Goal: Information Seeking & Learning: Learn about a topic

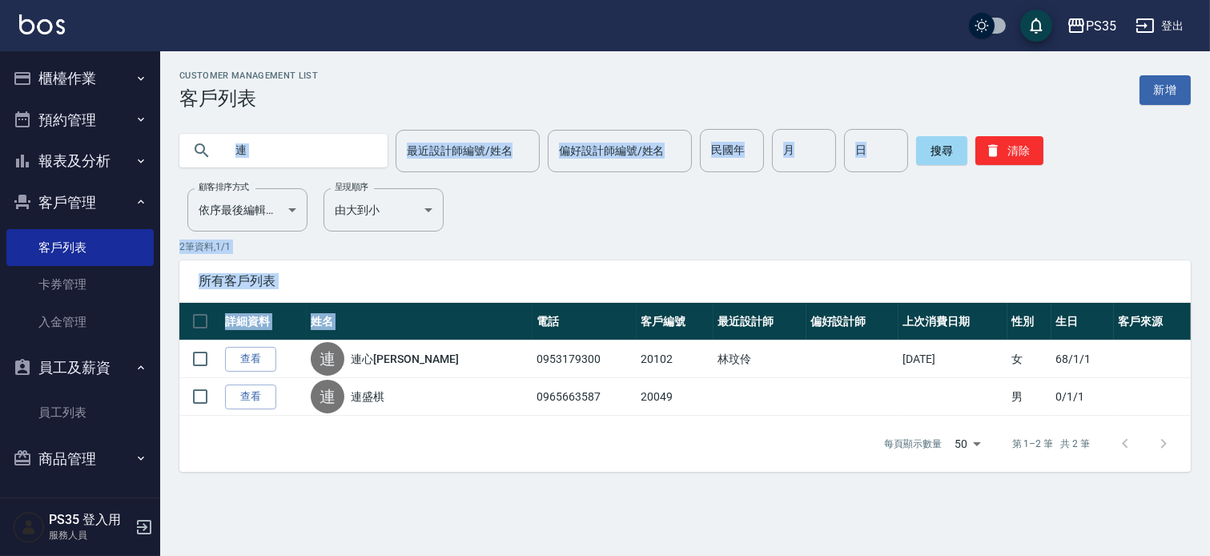
click at [117, 163] on button "報表及分析" at bounding box center [79, 161] width 147 height 42
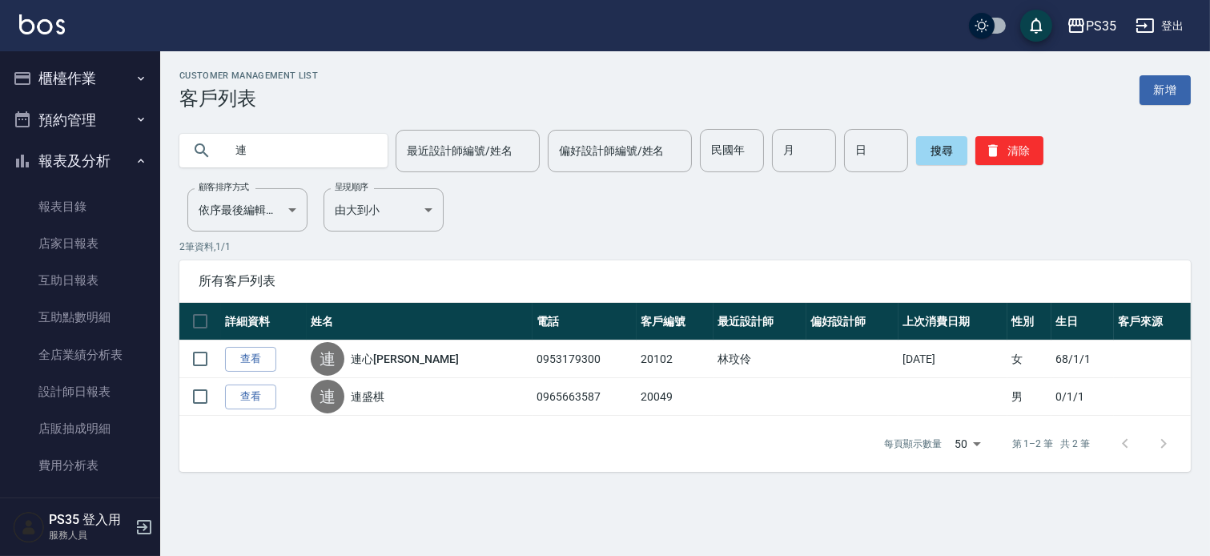
drag, startPoint x: 131, startPoint y: 250, endPoint x: 336, endPoint y: 149, distance: 228.4
click at [336, 149] on input "連" at bounding box center [299, 150] width 150 height 43
type input "T"
type input "陳"
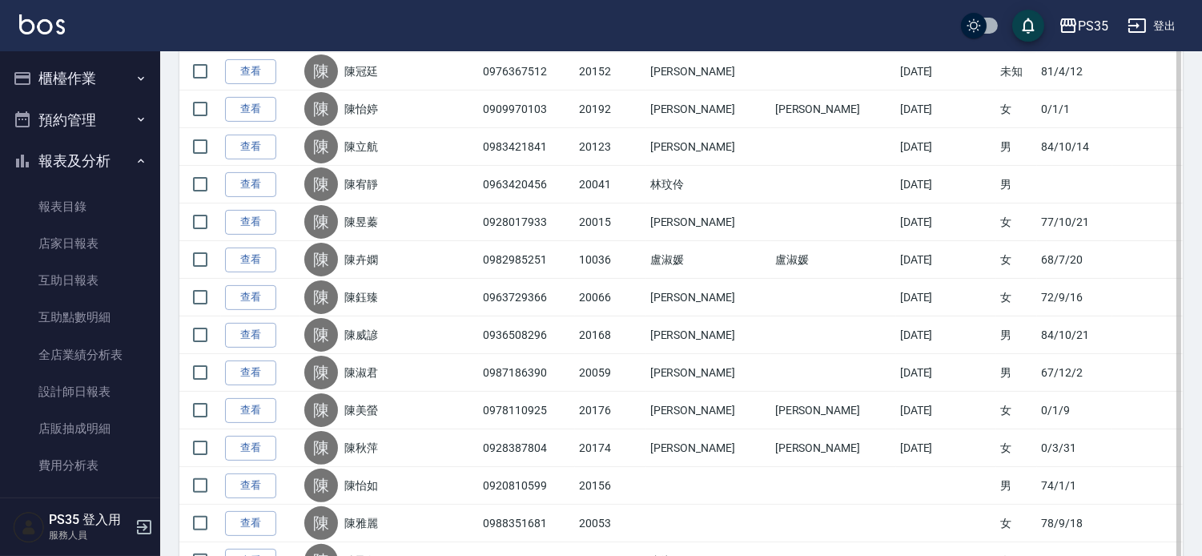
scroll to position [978, 0]
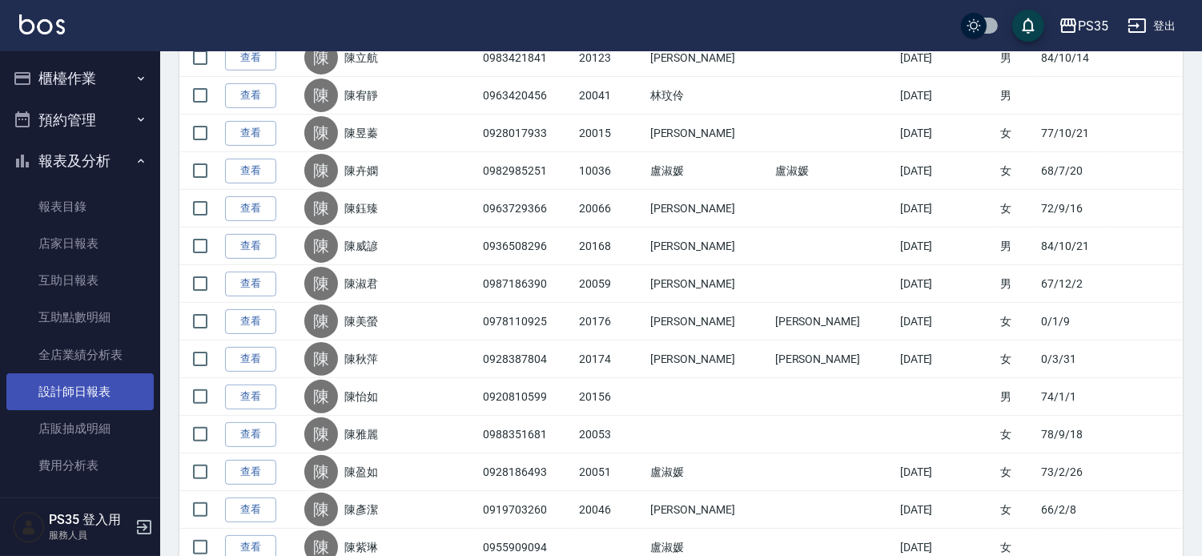
click at [54, 408] on link "設計師日報表" at bounding box center [79, 391] width 147 height 37
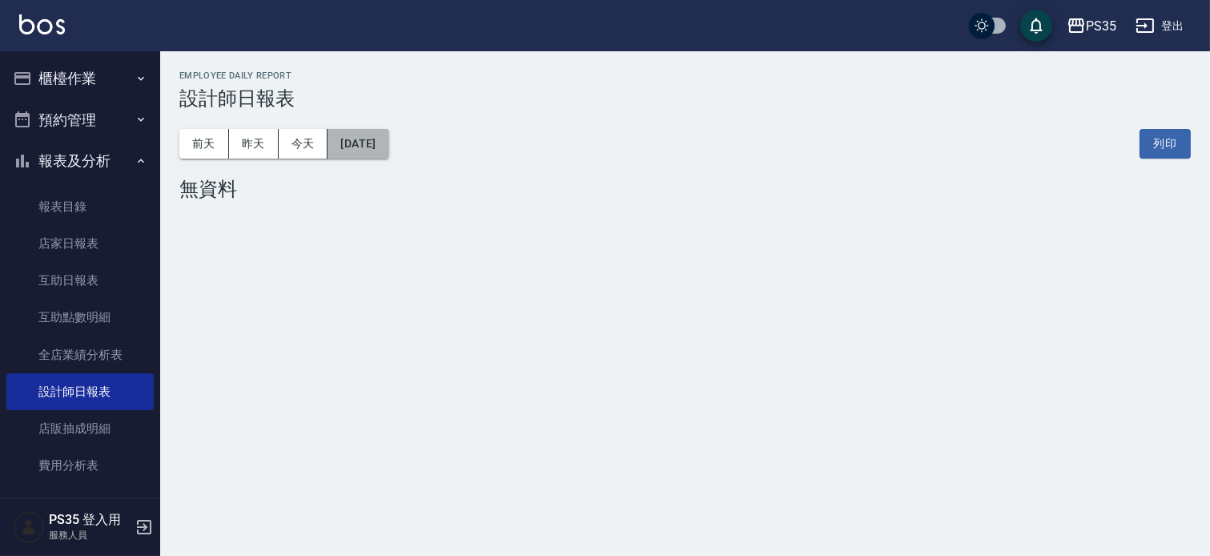
click at [375, 138] on button "[DATE]" at bounding box center [357, 144] width 61 height 30
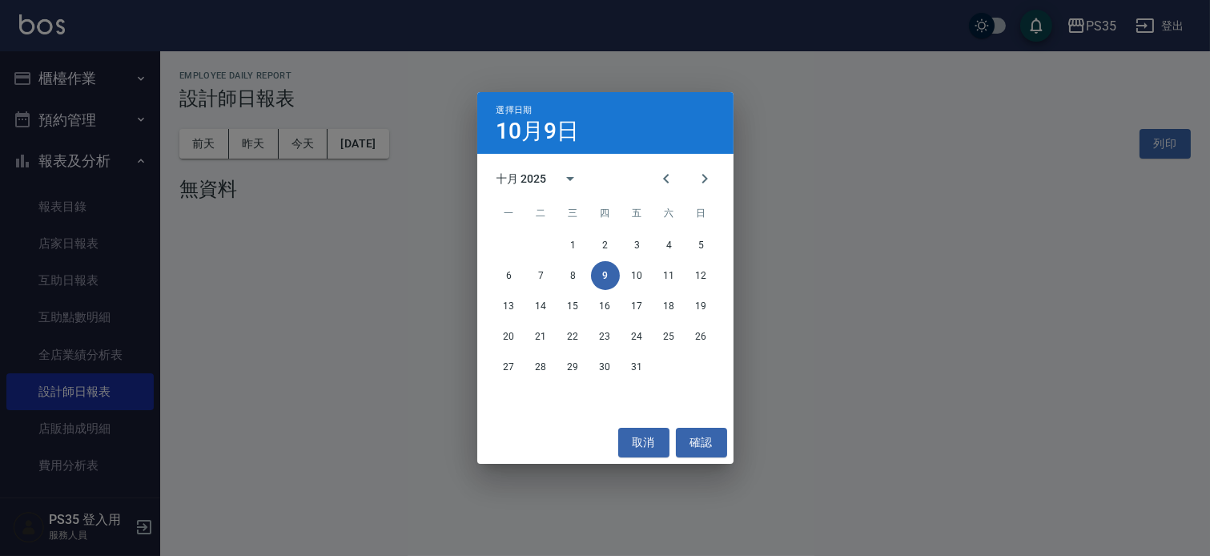
drag, startPoint x: 204, startPoint y: 347, endPoint x: 212, endPoint y: 339, distance: 10.8
click at [208, 345] on div "選擇日期 10月9日 十月 2025 一 二 三 四 五 六 日 1 2 3 4 5 6 7 8 9 10 11 12 13 14 15 16 17 18 1…" at bounding box center [605, 278] width 1210 height 556
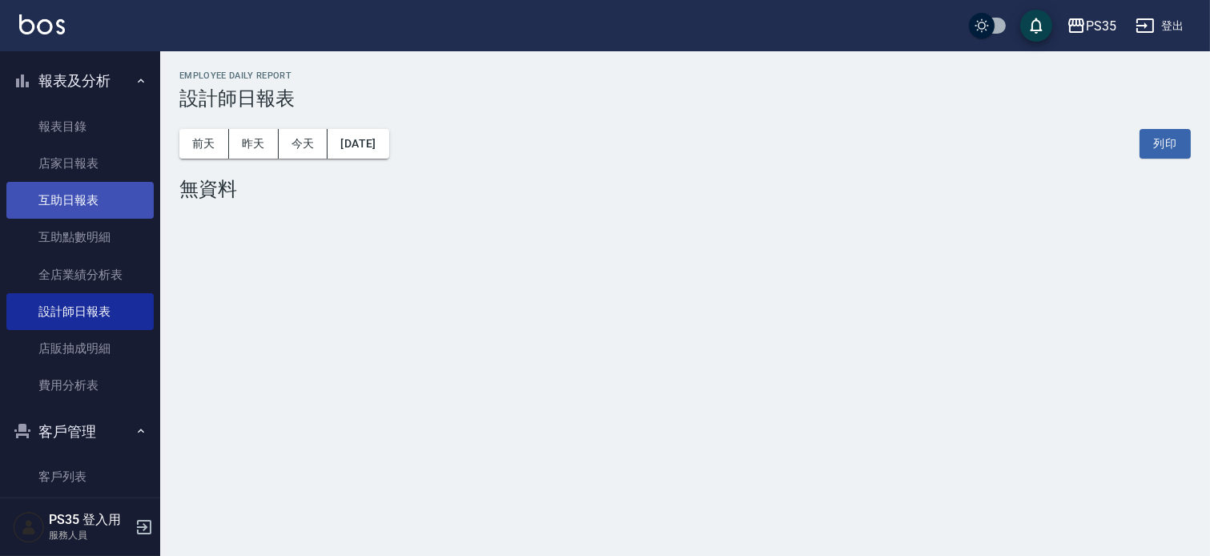
scroll to position [42, 0]
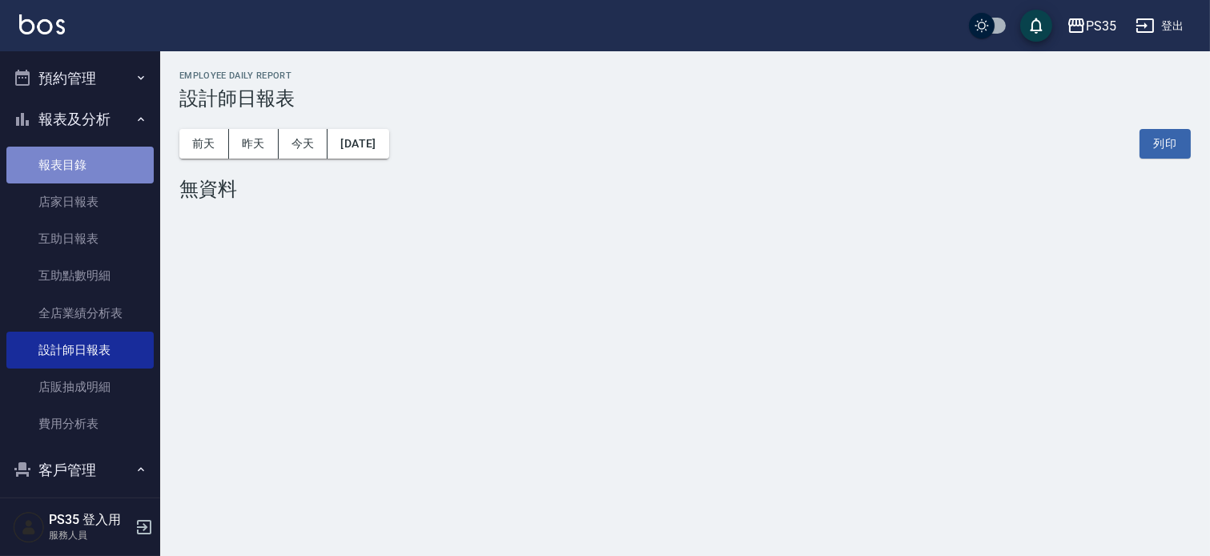
click at [91, 171] on link "報表目錄" at bounding box center [79, 164] width 147 height 37
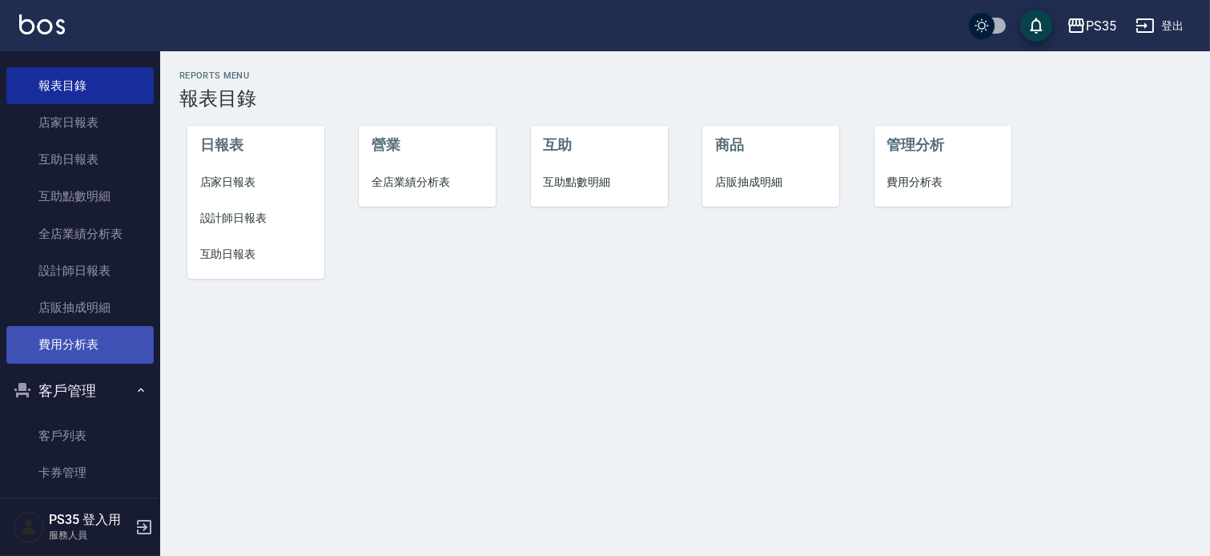
scroll to position [42, 0]
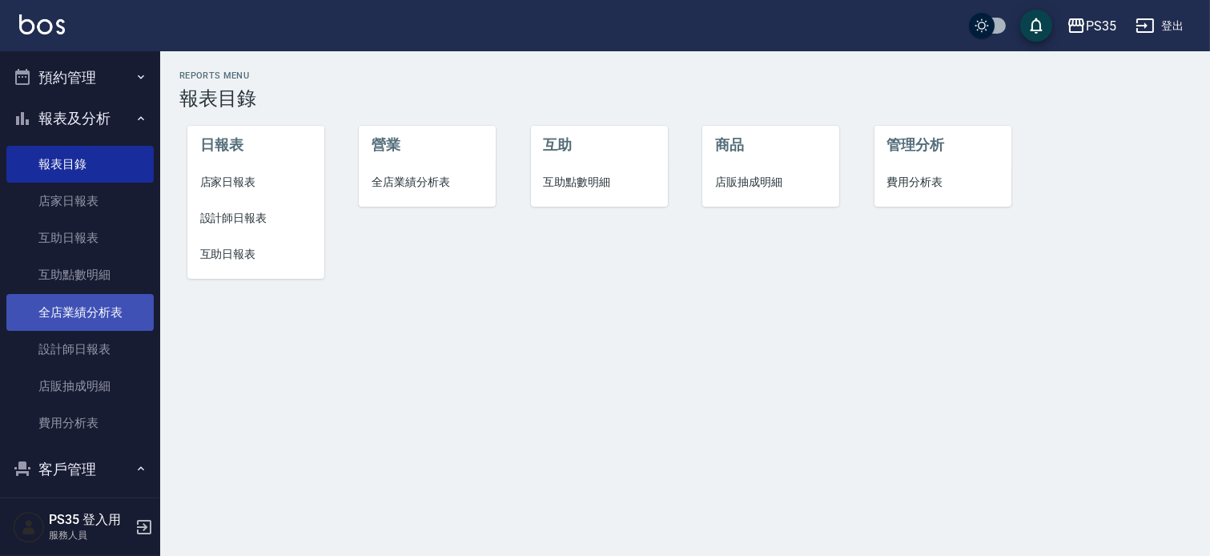
click at [114, 308] on link "全店業績分析表" at bounding box center [79, 312] width 147 height 37
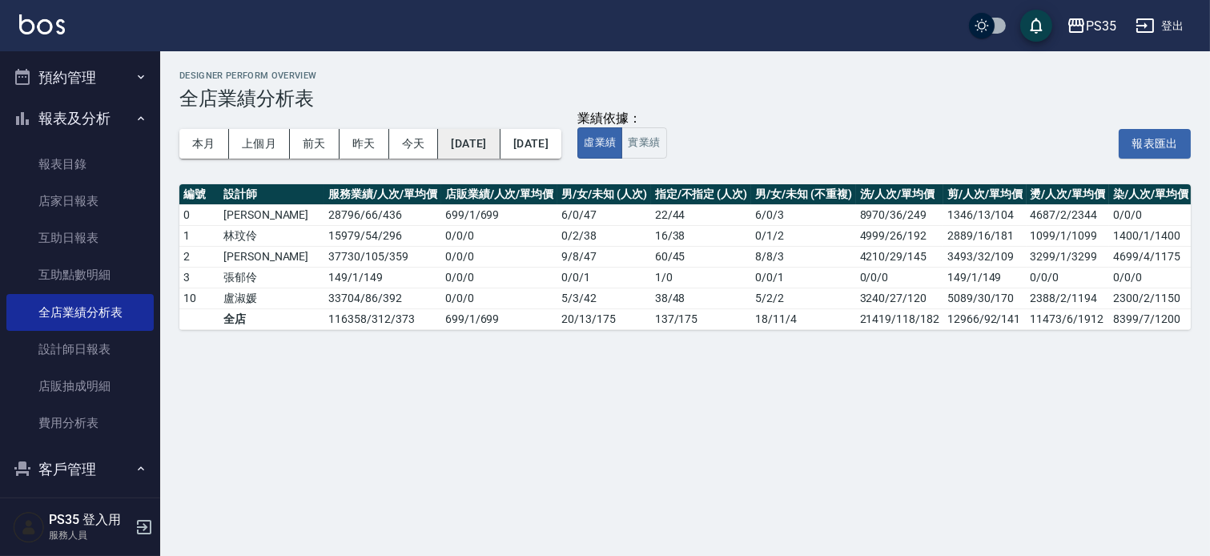
click at [487, 142] on button "[DATE]" at bounding box center [469, 144] width 62 height 30
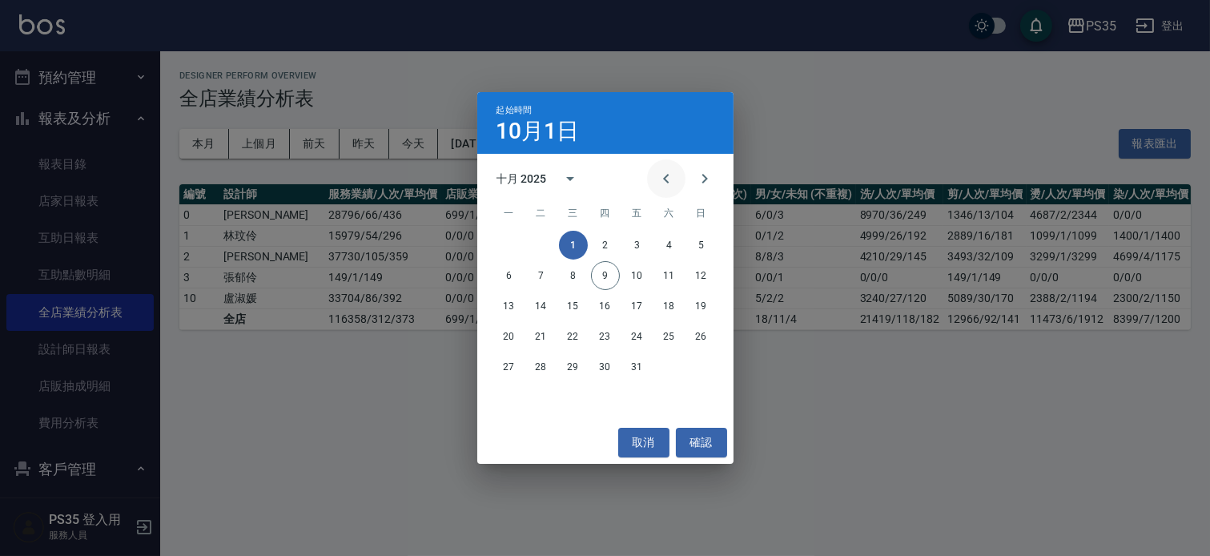
click at [656, 173] on icon "Previous month" at bounding box center [665, 178] width 19 height 19
click at [511, 245] on button "1" at bounding box center [509, 245] width 29 height 29
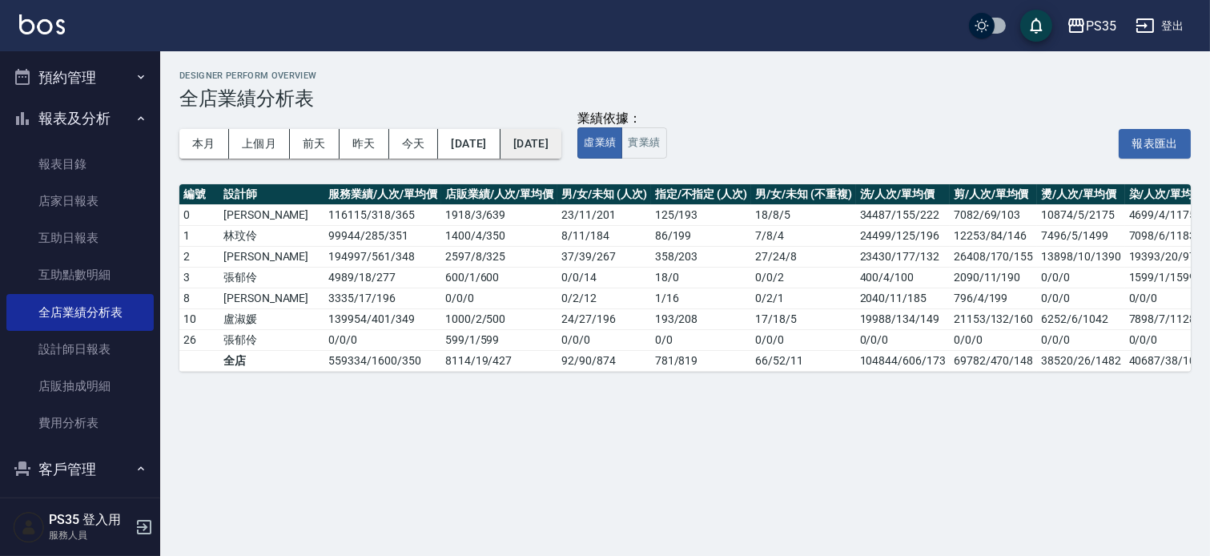
click at [556, 147] on button "[DATE]" at bounding box center [530, 144] width 61 height 30
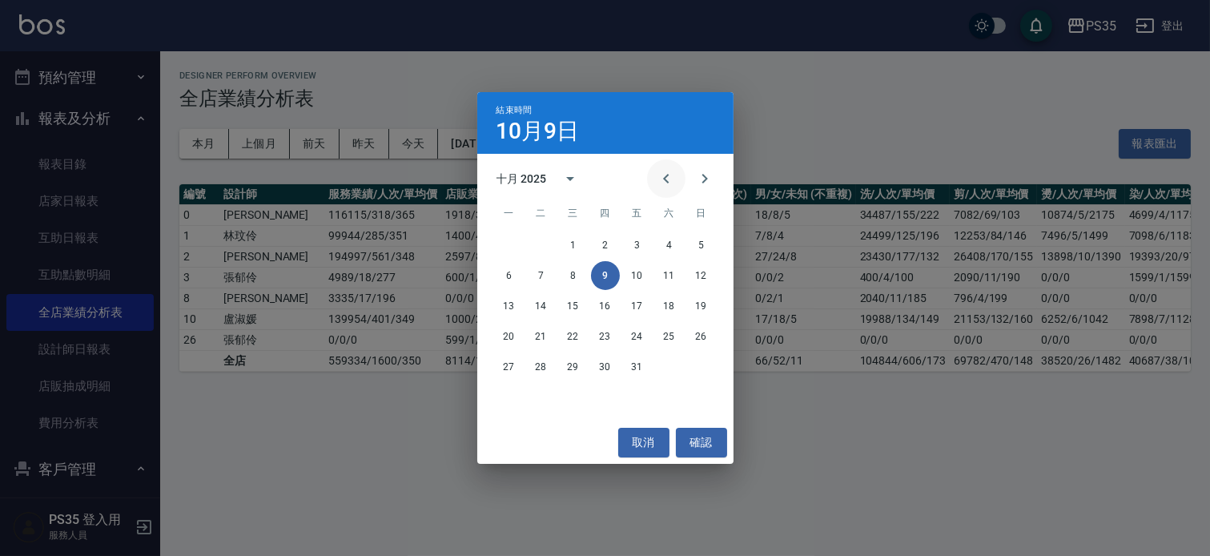
click at [656, 175] on icon "Previous month" at bounding box center [665, 178] width 19 height 19
click at [537, 359] on button "30" at bounding box center [541, 366] width 29 height 29
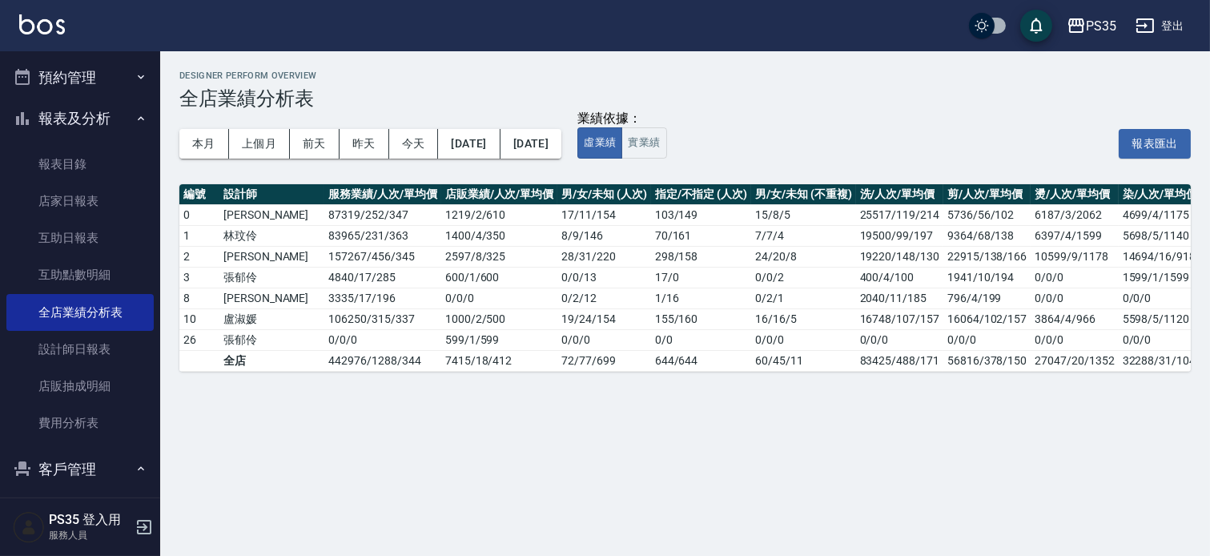
scroll to position [0, 380]
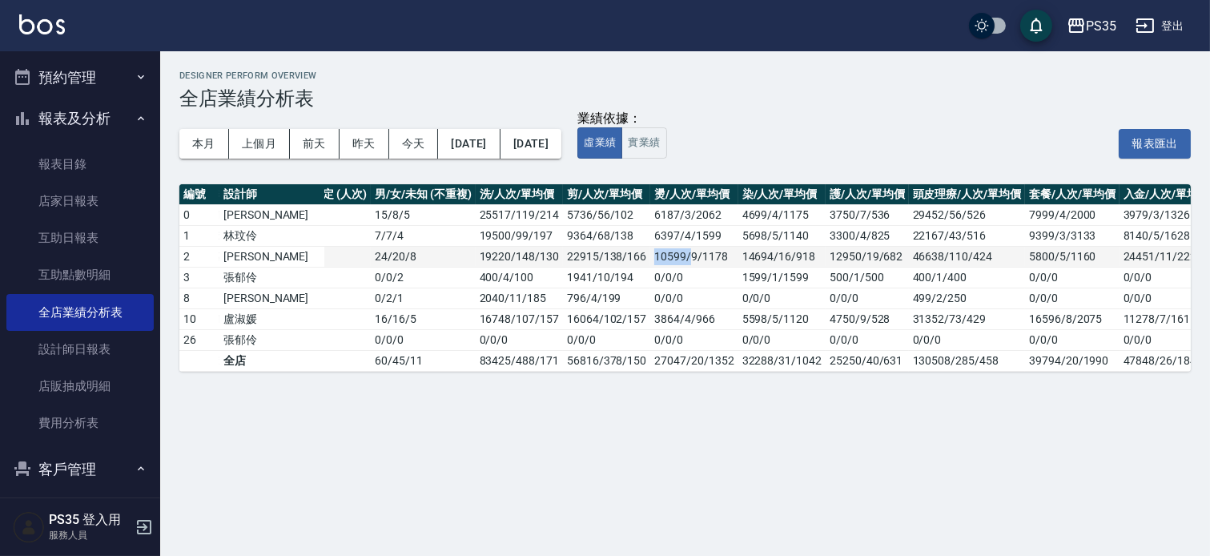
drag, startPoint x: 620, startPoint y: 252, endPoint x: 659, endPoint y: 251, distance: 38.4
click at [659, 251] on td "10599/9/1178" at bounding box center [693, 256] width 87 height 21
click at [462, 144] on button "[DATE]" at bounding box center [469, 144] width 62 height 30
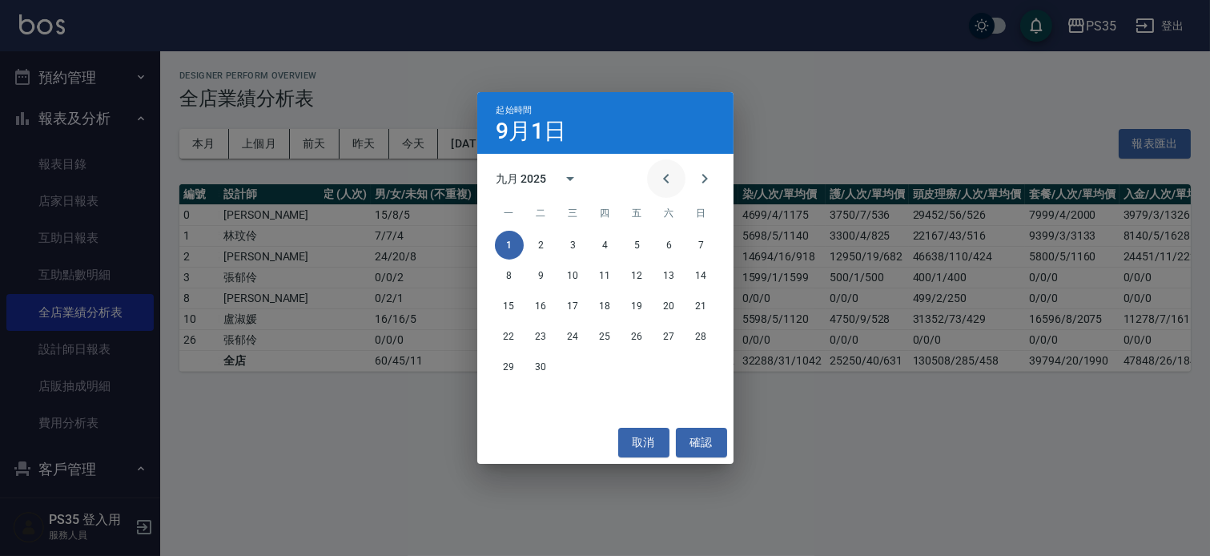
click at [656, 176] on icon "Previous month" at bounding box center [665, 178] width 19 height 19
click at [656, 175] on icon "Previous month" at bounding box center [665, 178] width 19 height 19
click at [542, 237] on button "1" at bounding box center [541, 245] width 29 height 29
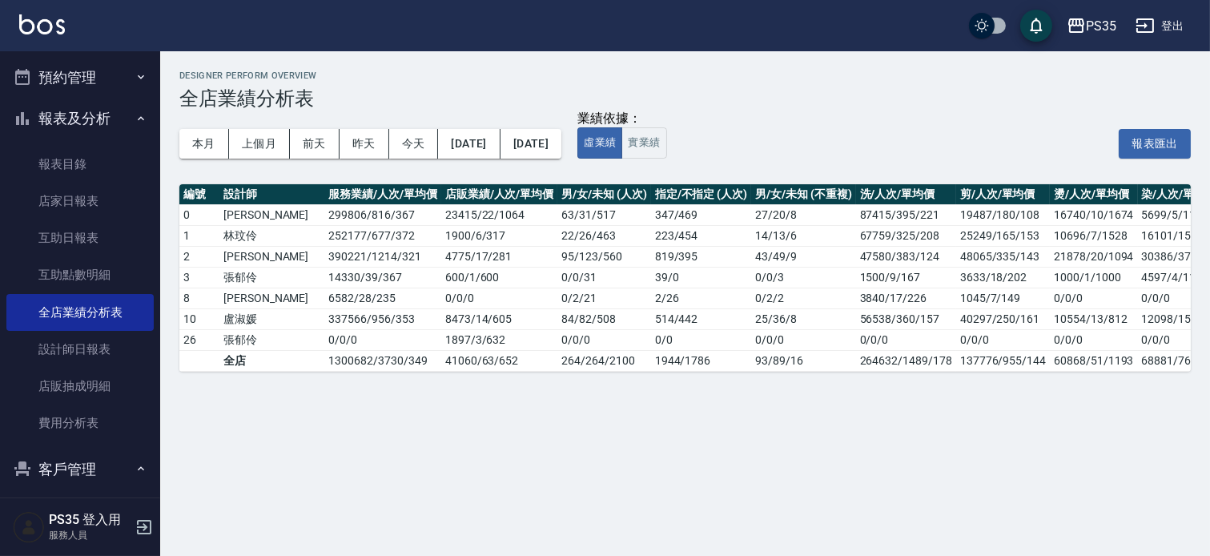
click at [561, 140] on button "[DATE]" at bounding box center [530, 144] width 61 height 30
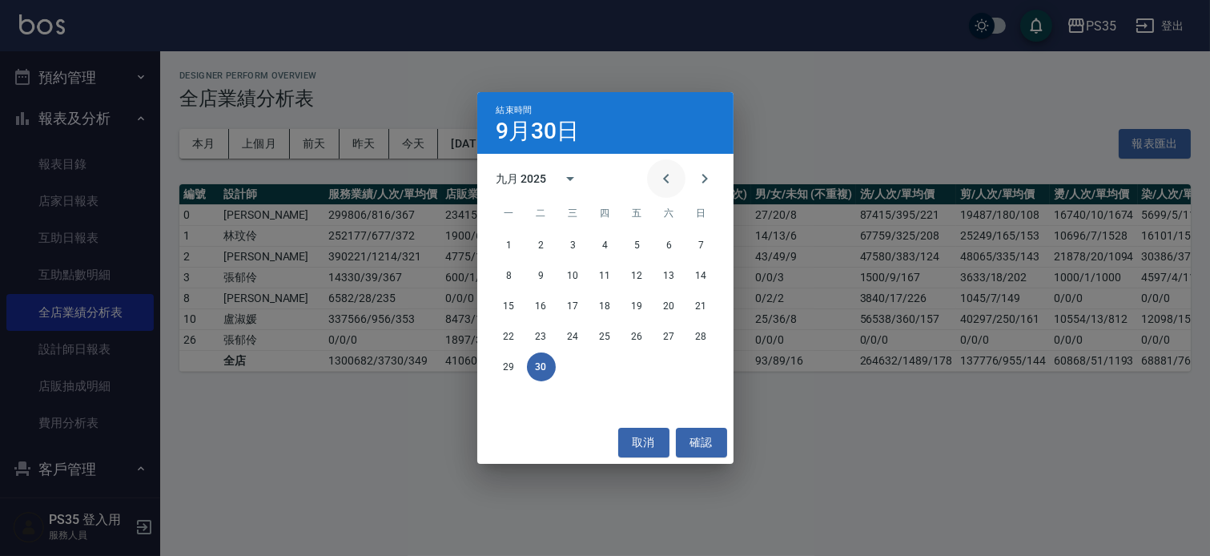
click at [666, 177] on icon "Previous month" at bounding box center [665, 178] width 19 height 19
click at [607, 363] on button "31" at bounding box center [605, 366] width 29 height 29
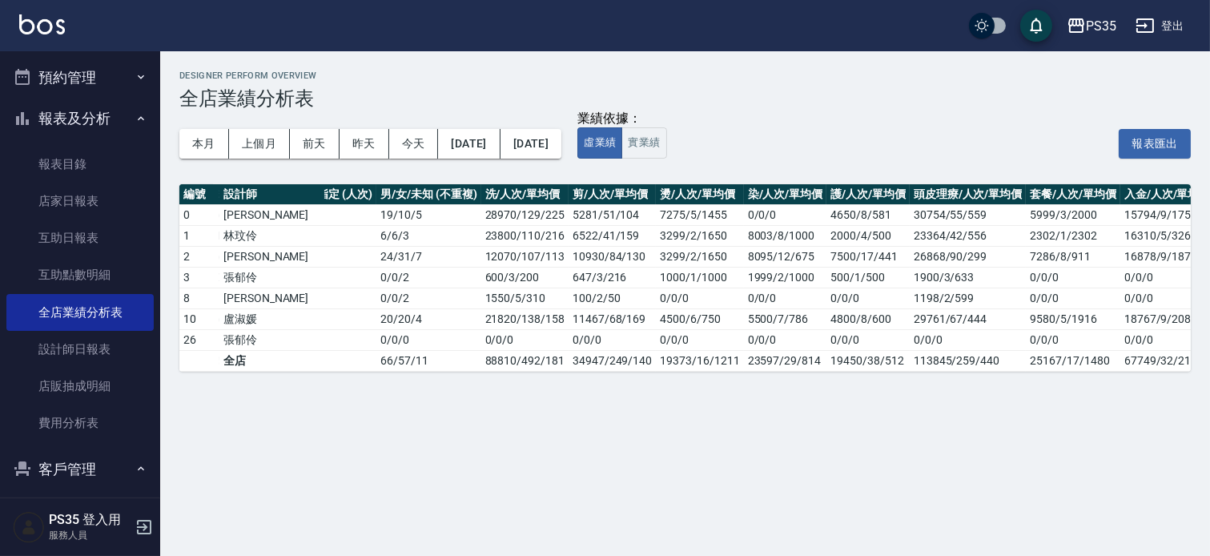
scroll to position [0, 380]
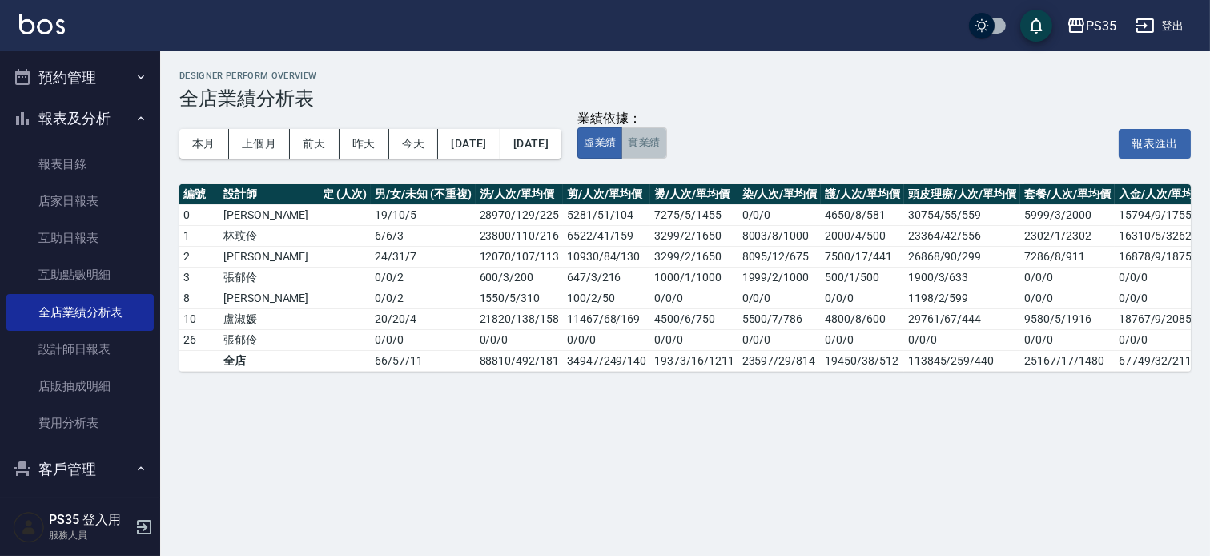
click at [666, 147] on button "實業績" at bounding box center [643, 142] width 45 height 31
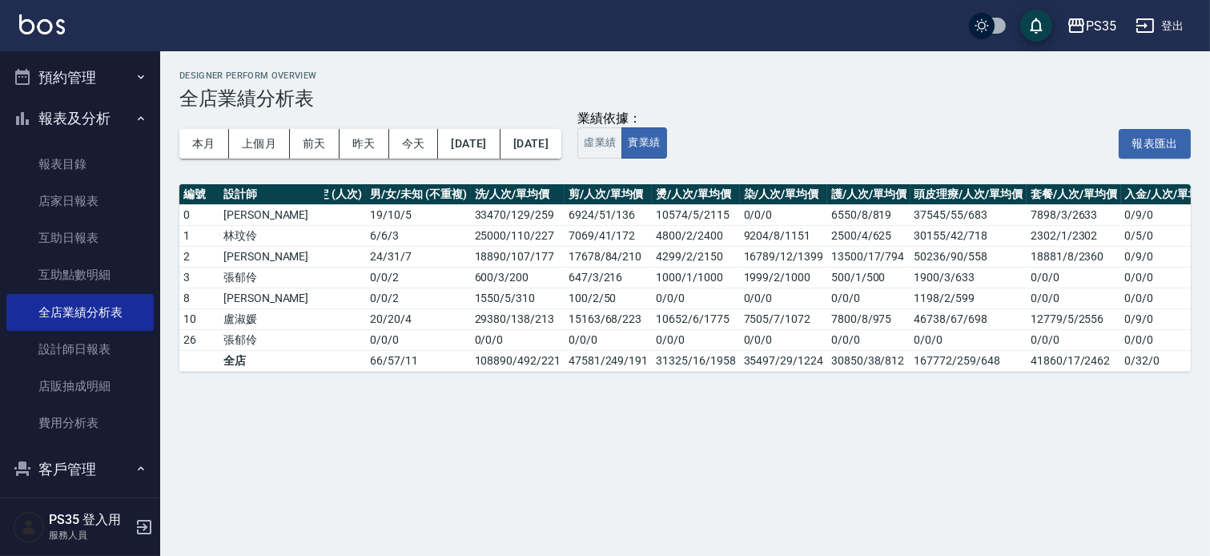
scroll to position [0, 386]
click at [500, 145] on button "[DATE]" at bounding box center [469, 144] width 62 height 30
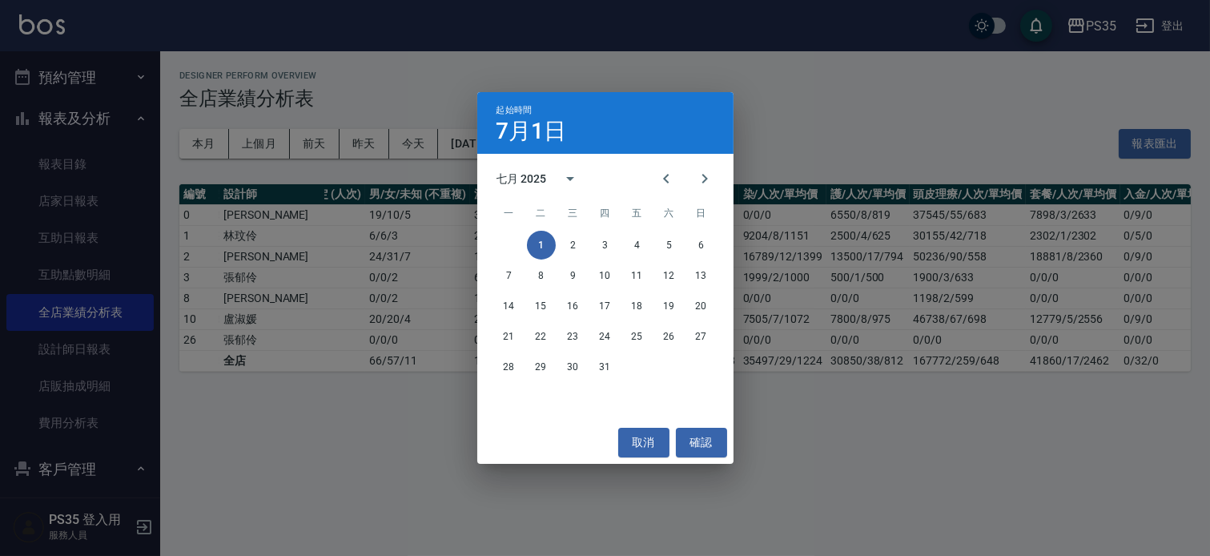
click at [820, 114] on div "起始時間 7月1日 七月 2025 一 二 三 四 五 六 日 1 2 3 4 5 6 7 8 9 10 11 12 13 14 15 16 17 18 19…" at bounding box center [605, 278] width 1210 height 556
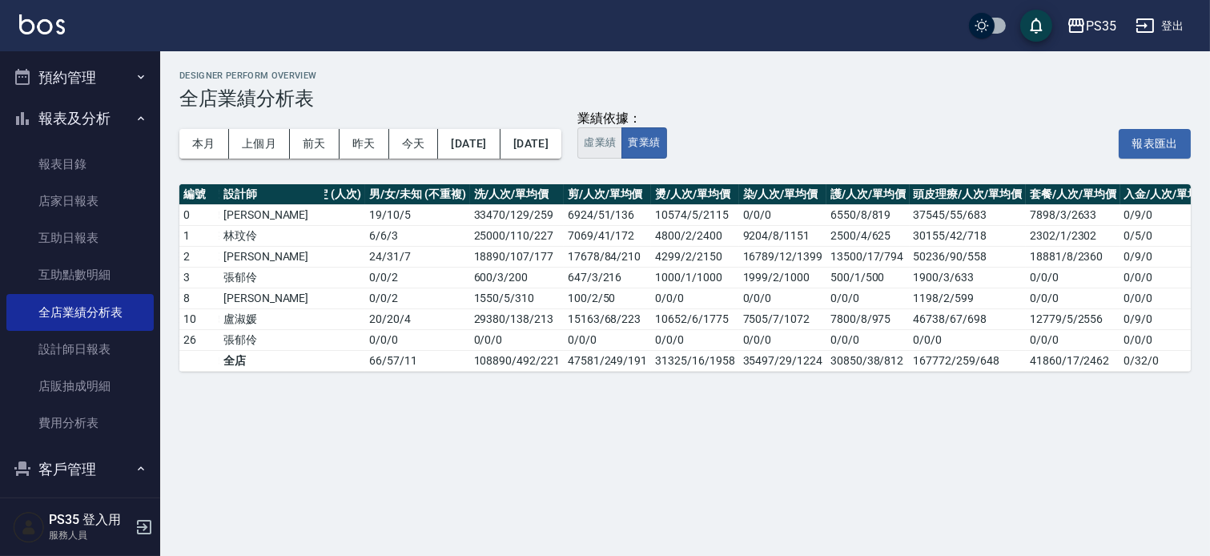
click at [622, 138] on button "虛業績" at bounding box center [599, 142] width 45 height 31
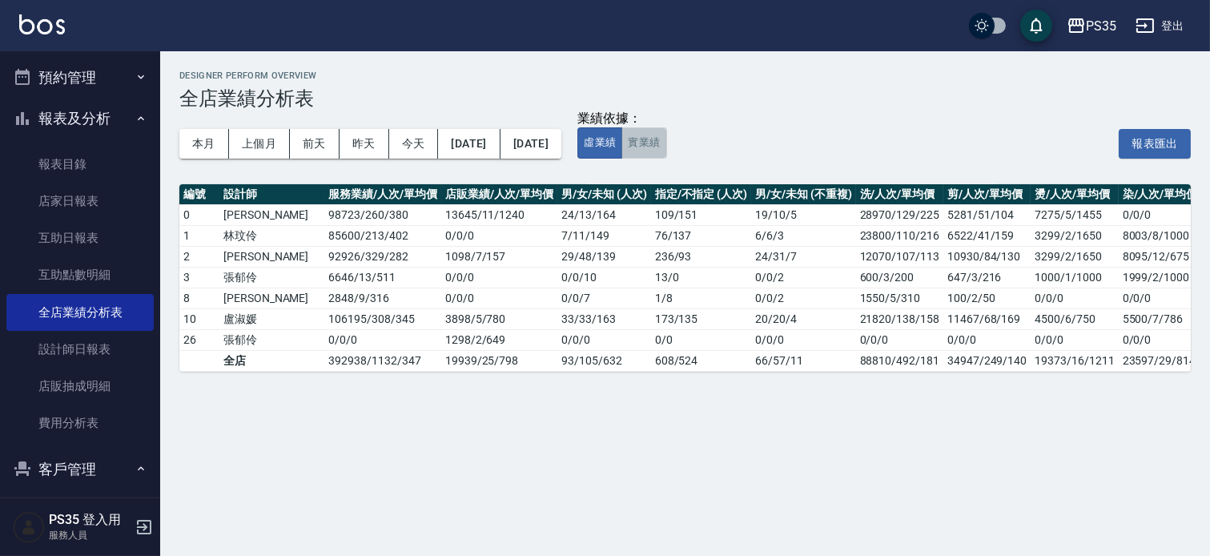
click at [666, 150] on button "實業績" at bounding box center [643, 142] width 45 height 31
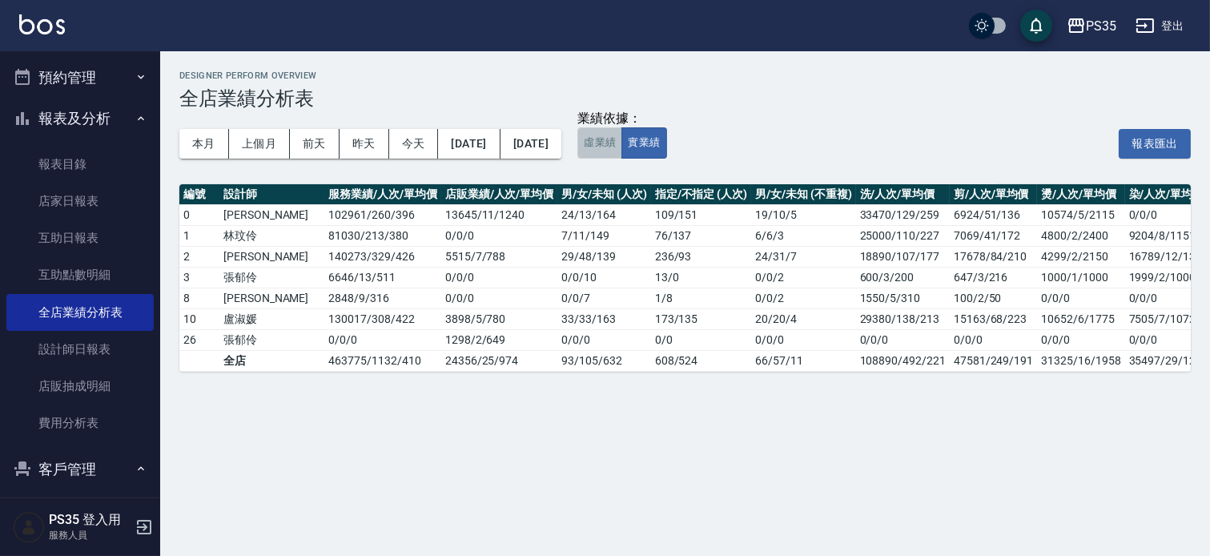
click at [622, 140] on button "虛業績" at bounding box center [599, 142] width 45 height 31
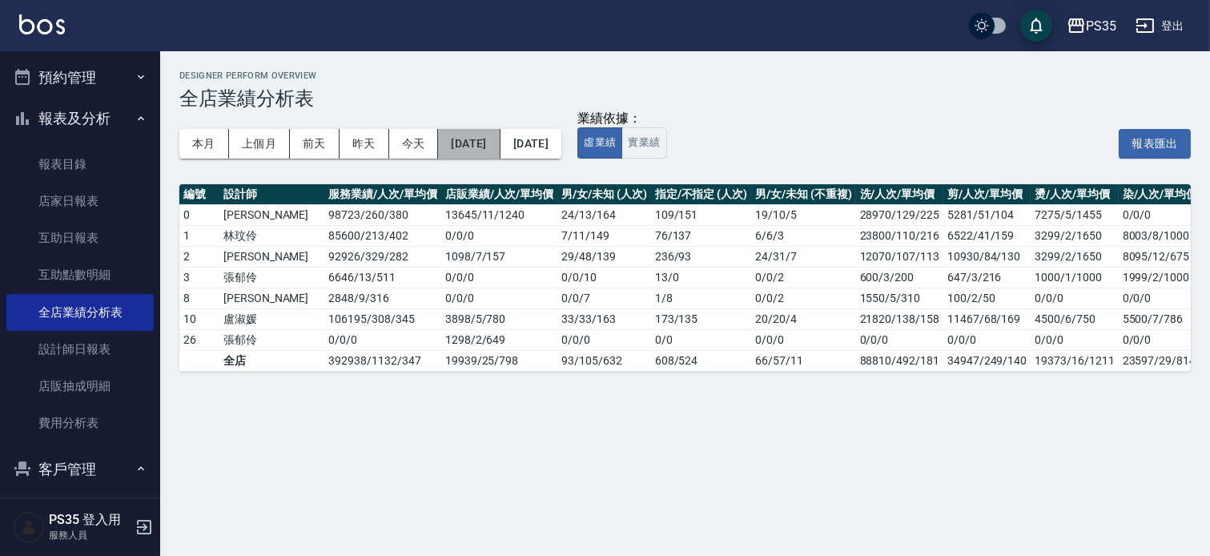
click at [479, 131] on button "[DATE]" at bounding box center [469, 144] width 62 height 30
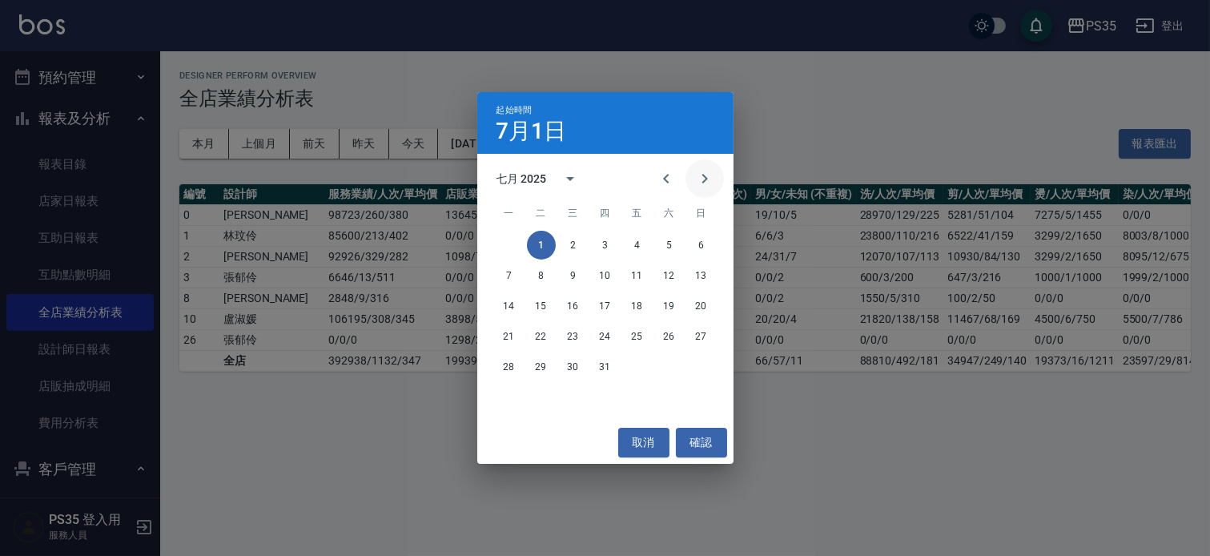
click at [702, 171] on icon "Next month" at bounding box center [704, 178] width 19 height 19
click at [632, 239] on button "1" at bounding box center [637, 245] width 29 height 29
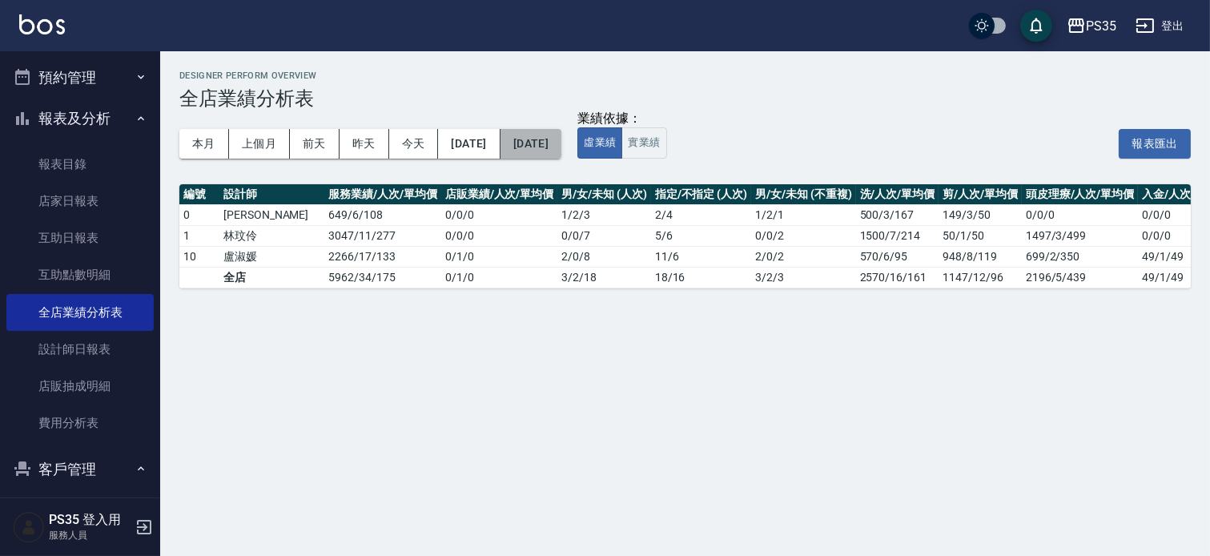
click at [561, 146] on button "[DATE]" at bounding box center [530, 144] width 61 height 30
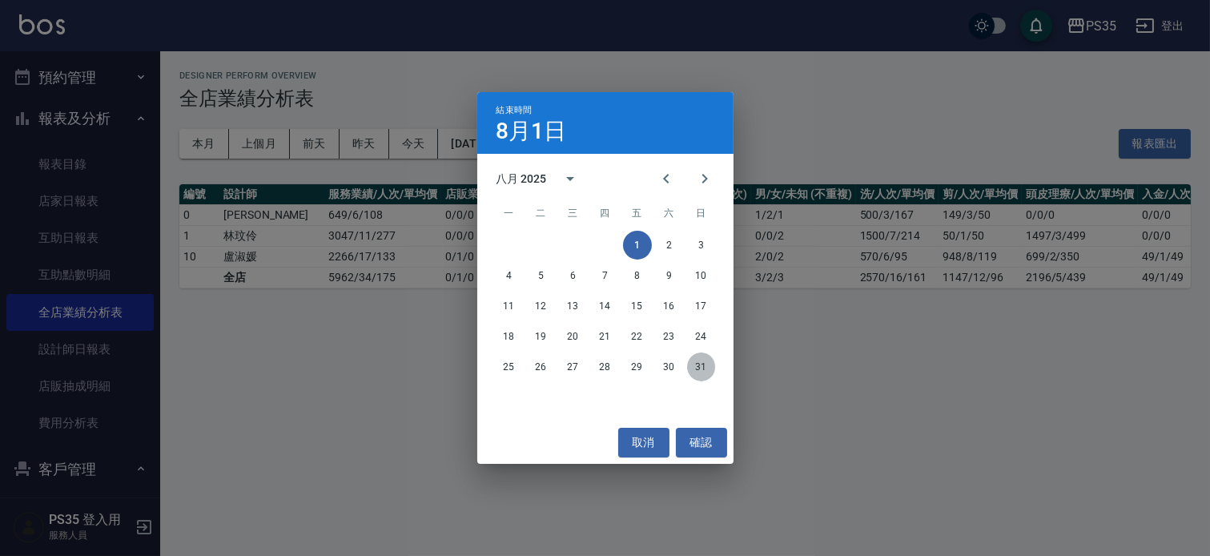
click at [697, 364] on button "31" at bounding box center [701, 366] width 29 height 29
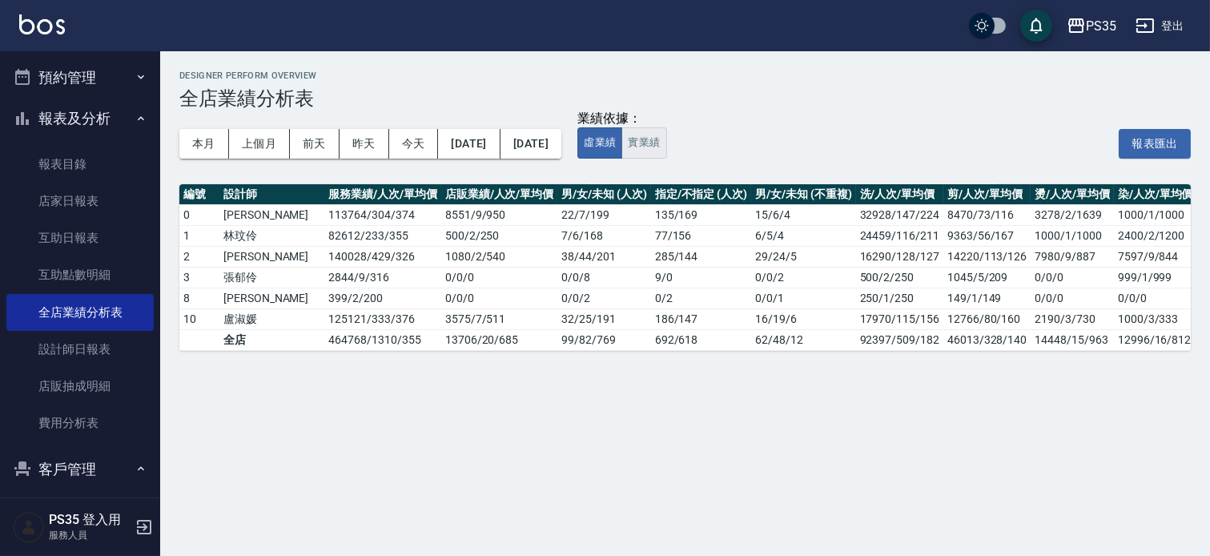
click at [666, 142] on button "實業績" at bounding box center [643, 142] width 45 height 31
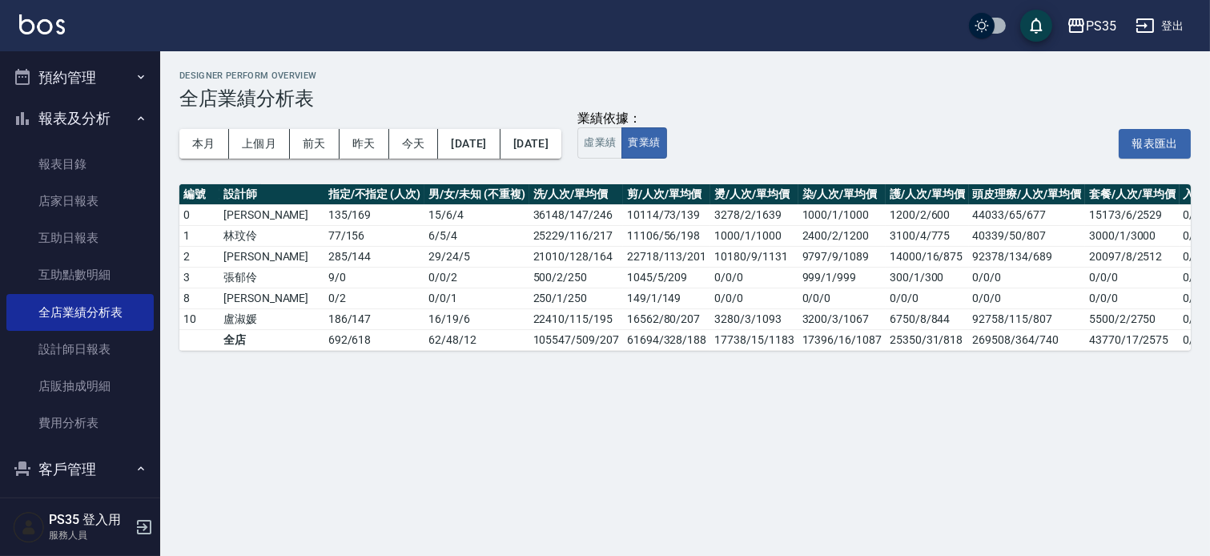
scroll to position [0, 386]
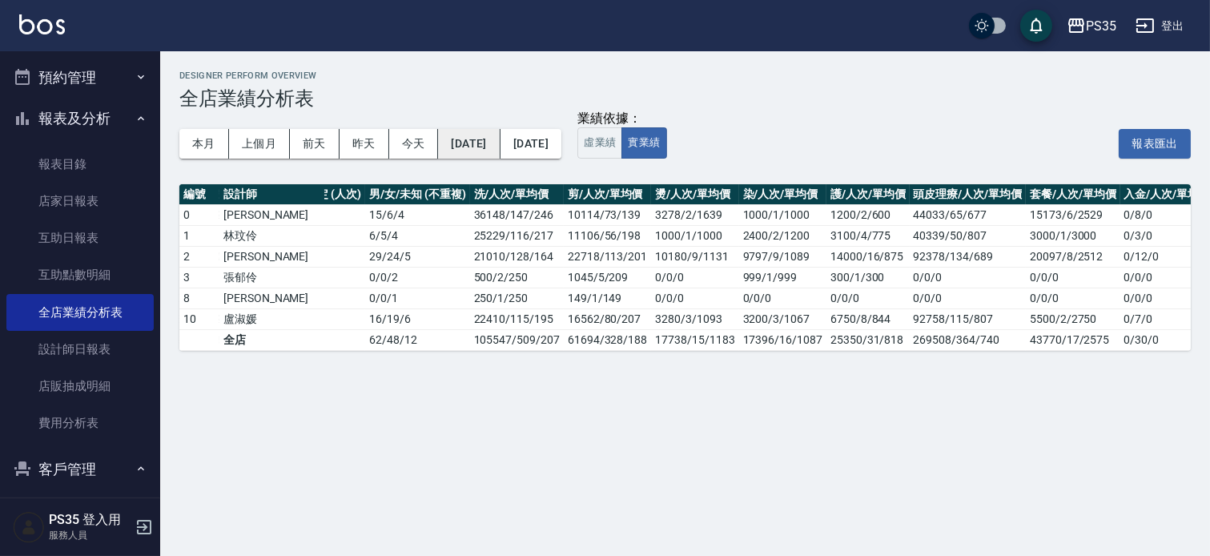
click at [489, 148] on button "[DATE]" at bounding box center [469, 144] width 62 height 30
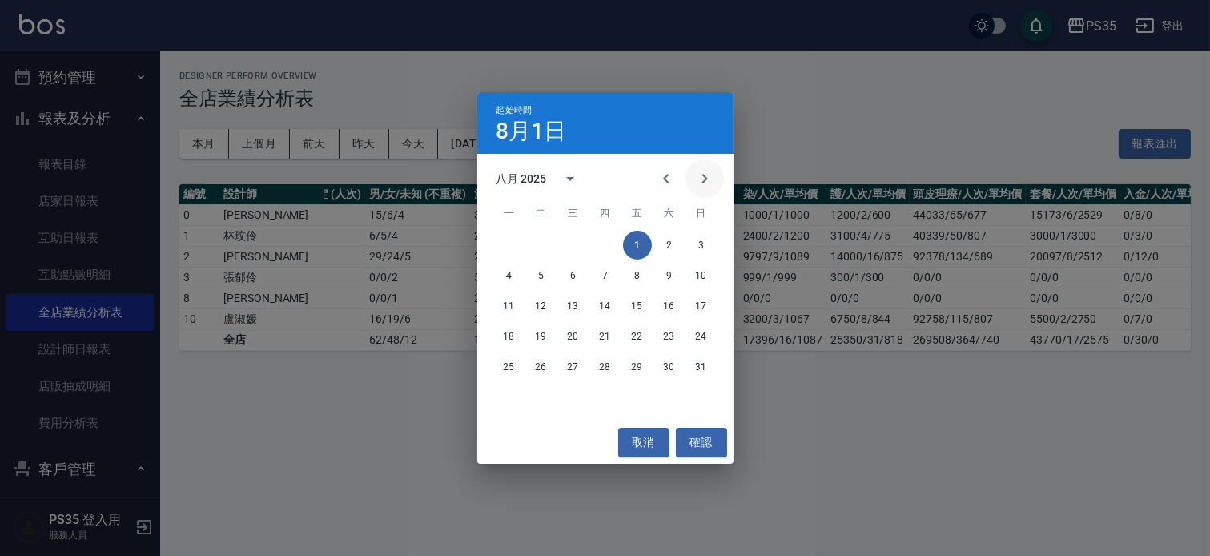
click at [698, 185] on icon "Next month" at bounding box center [704, 178] width 19 height 19
click at [513, 238] on button "1" at bounding box center [509, 245] width 29 height 29
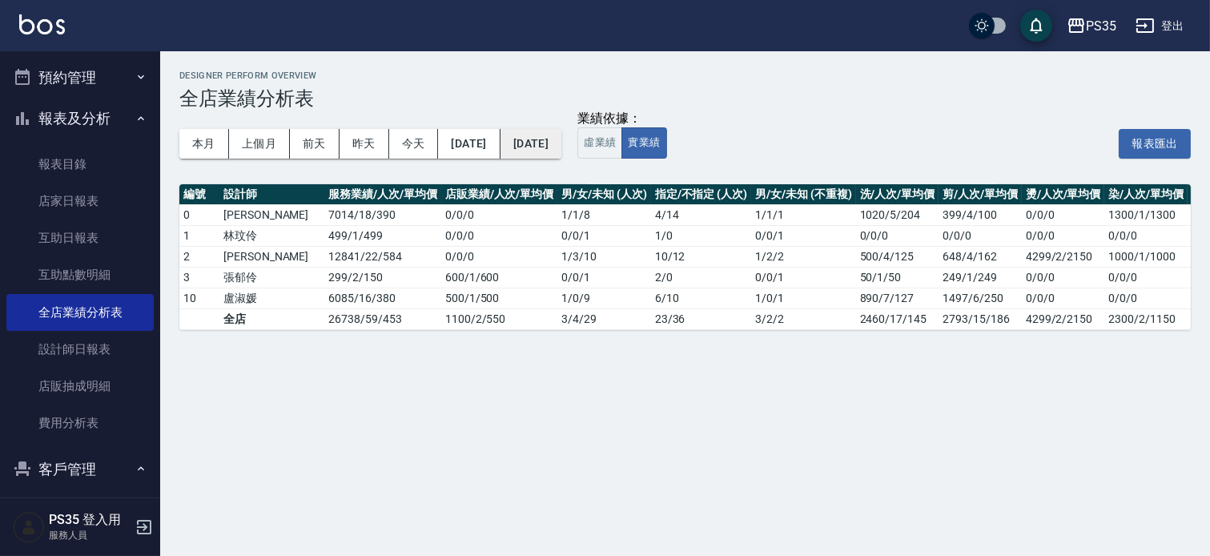
click at [561, 138] on button "[DATE]" at bounding box center [530, 144] width 61 height 30
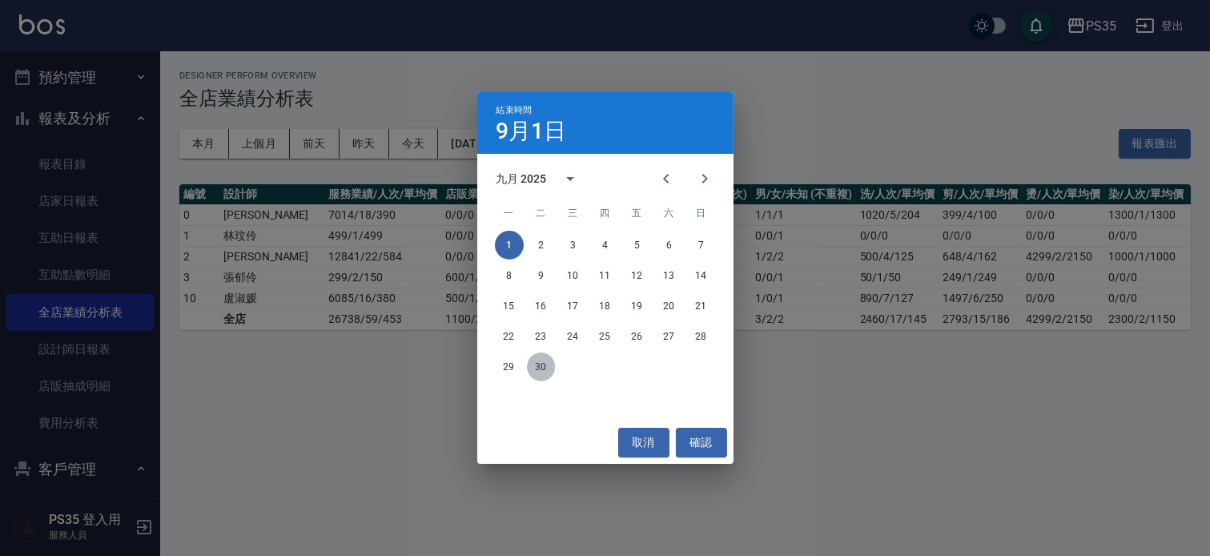
click at [537, 363] on button "30" at bounding box center [541, 366] width 29 height 29
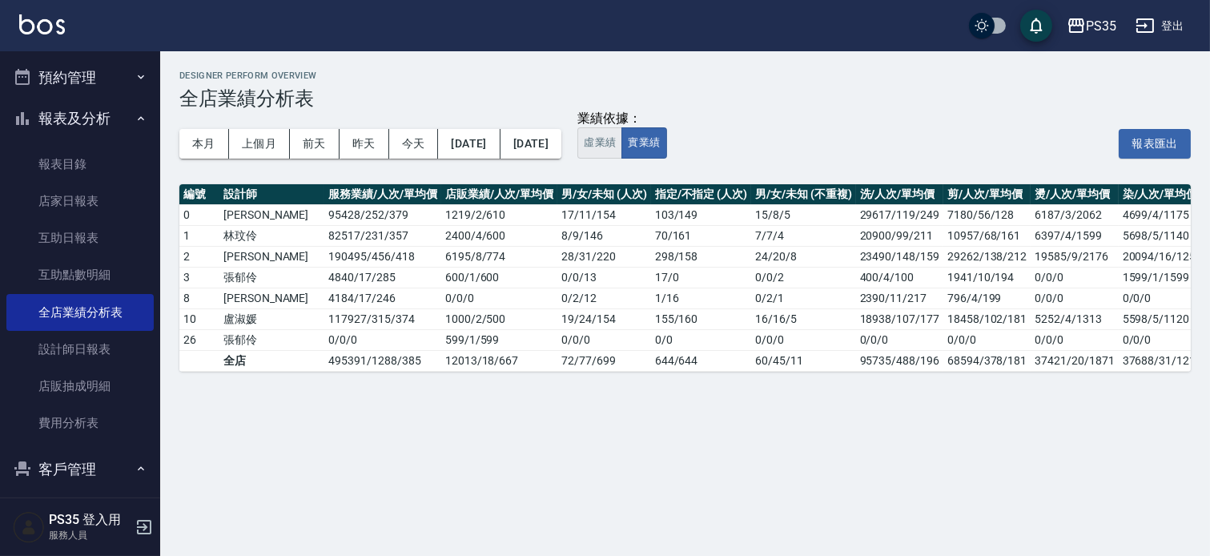
click at [622, 140] on button "虛業績" at bounding box center [599, 142] width 45 height 31
click at [666, 138] on button "實業績" at bounding box center [643, 142] width 45 height 31
click at [622, 142] on button "虛業績" at bounding box center [599, 142] width 45 height 31
click at [666, 137] on button "實業績" at bounding box center [643, 142] width 45 height 31
click at [489, 149] on button "[DATE]" at bounding box center [469, 144] width 62 height 30
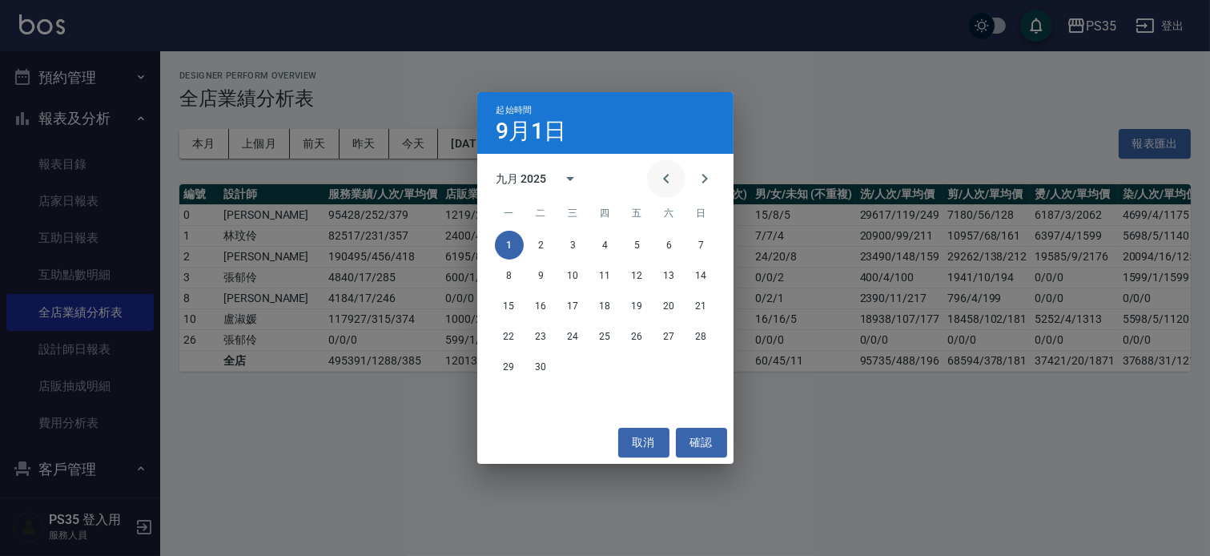
click at [663, 174] on icon "Previous month" at bounding box center [666, 179] width 6 height 10
click at [534, 240] on button "1" at bounding box center [541, 245] width 29 height 29
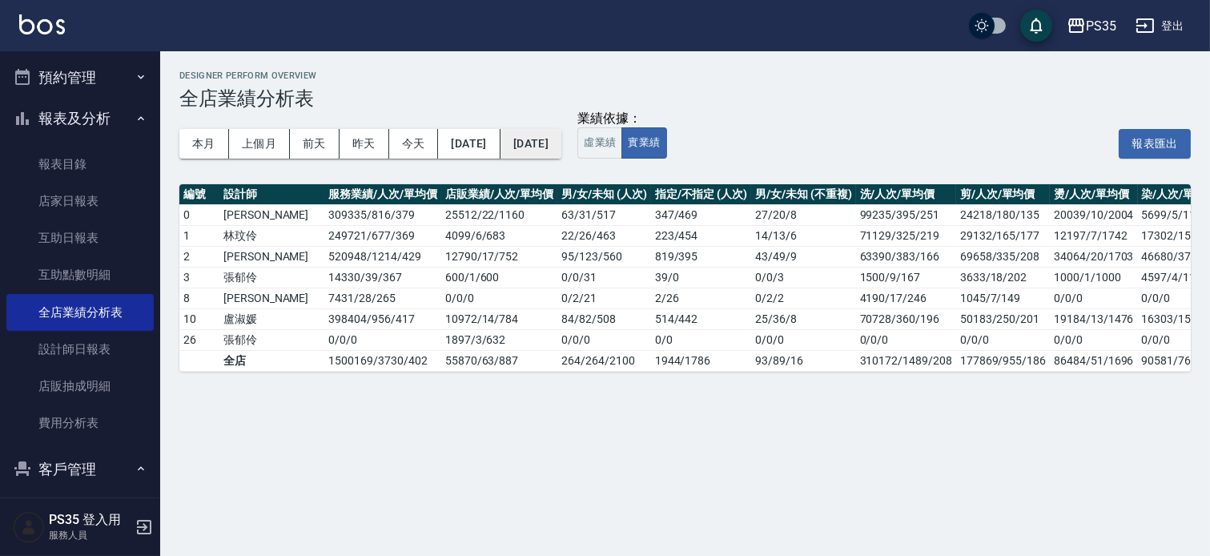
click at [561, 147] on button "[DATE]" at bounding box center [530, 144] width 61 height 30
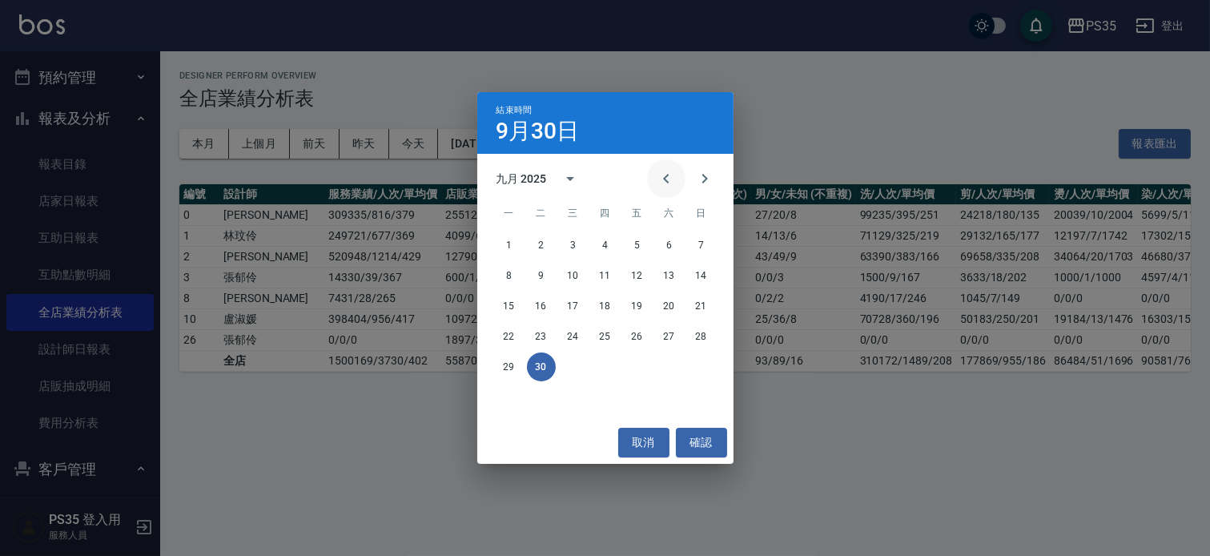
click at [656, 171] on icon "Previous month" at bounding box center [665, 178] width 19 height 19
click at [600, 362] on button "31" at bounding box center [605, 366] width 29 height 29
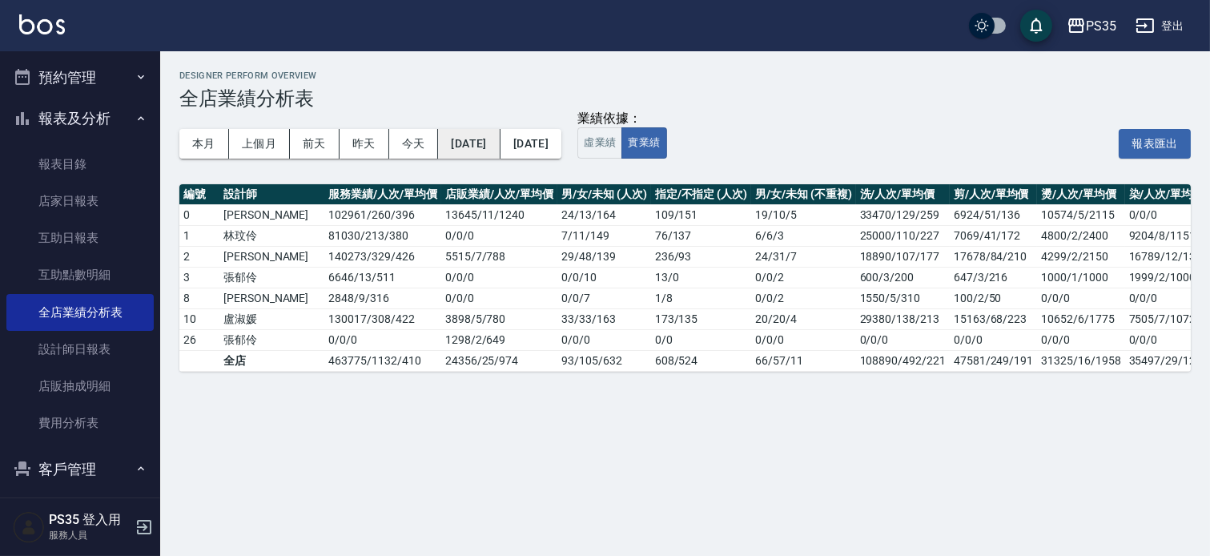
click at [495, 133] on button "[DATE]" at bounding box center [469, 144] width 62 height 30
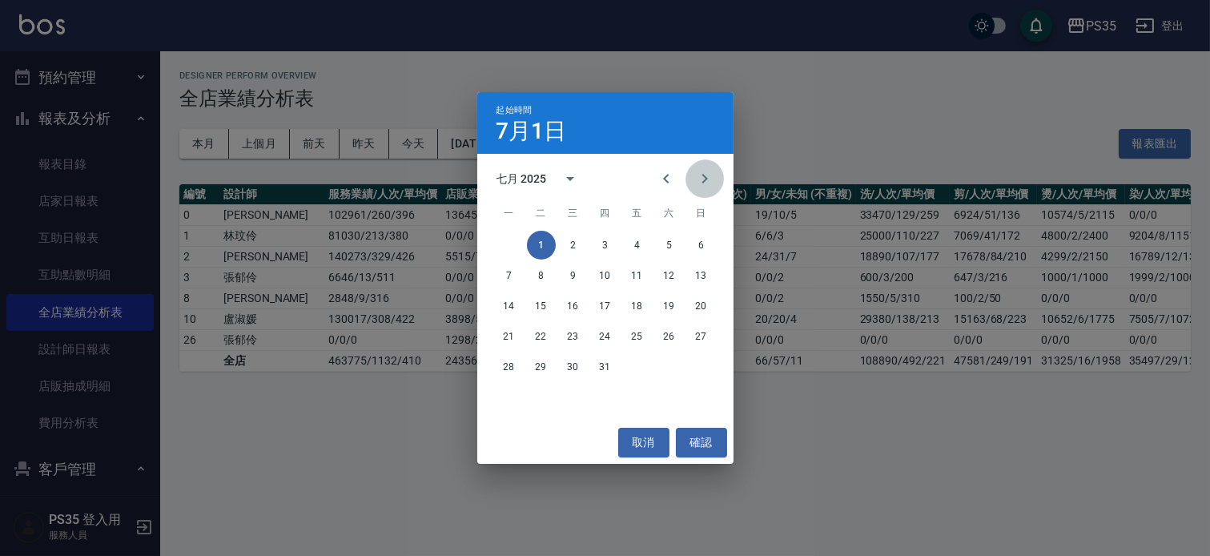
click at [697, 174] on icon "Next month" at bounding box center [704, 178] width 19 height 19
click at [638, 241] on button "1" at bounding box center [637, 245] width 29 height 29
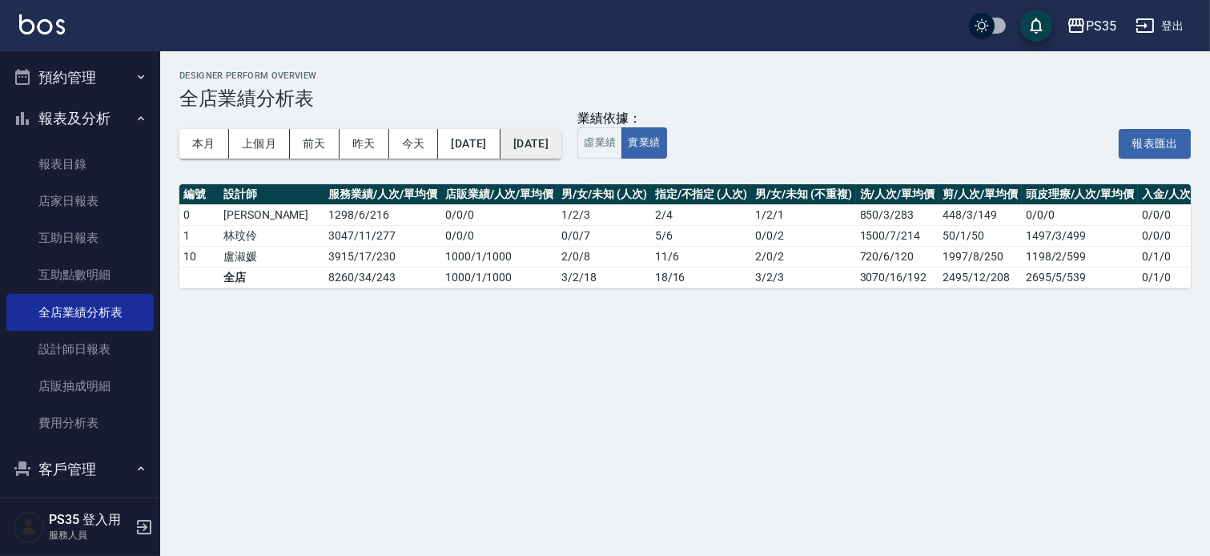
click at [561, 150] on button "[DATE]" at bounding box center [530, 144] width 61 height 30
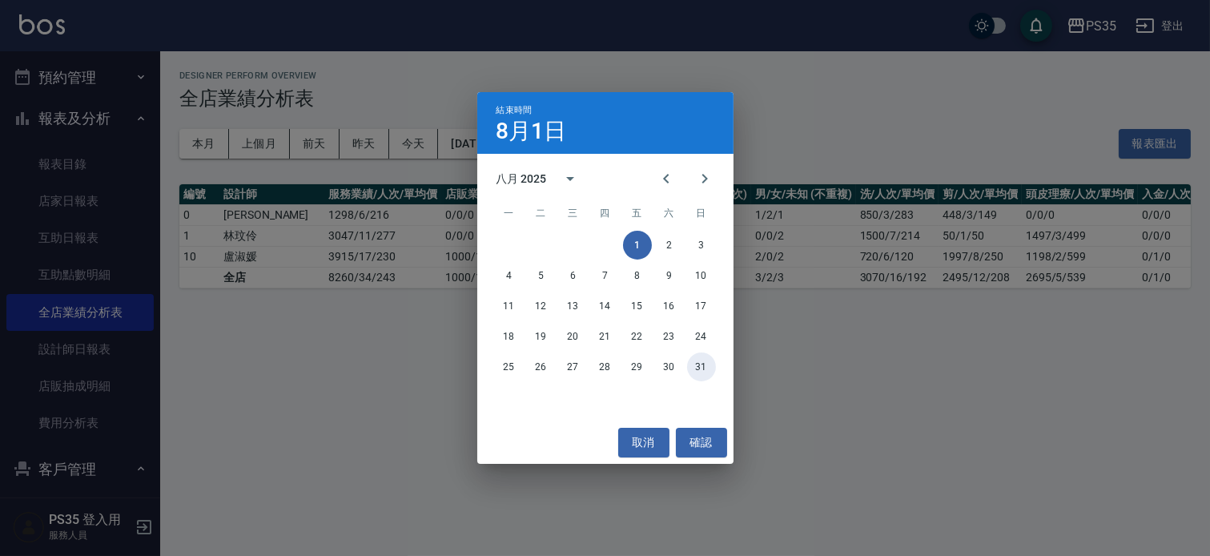
click at [702, 366] on button "31" at bounding box center [701, 366] width 29 height 29
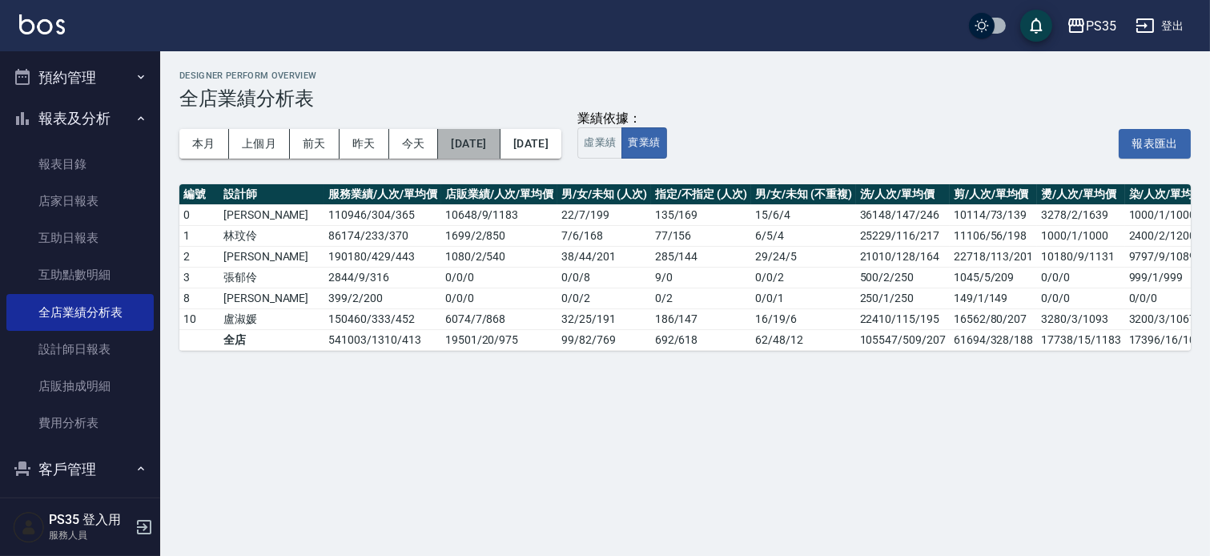
click at [478, 138] on button "[DATE]" at bounding box center [469, 144] width 62 height 30
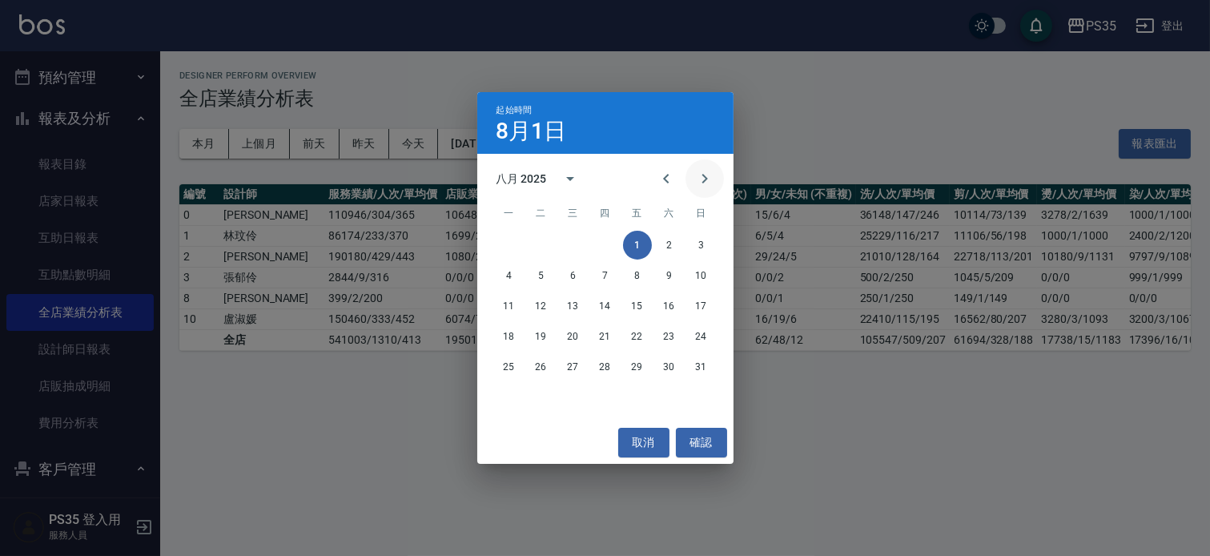
click at [697, 176] on icon "Next month" at bounding box center [704, 178] width 19 height 19
click at [508, 246] on button "1" at bounding box center [509, 245] width 29 height 29
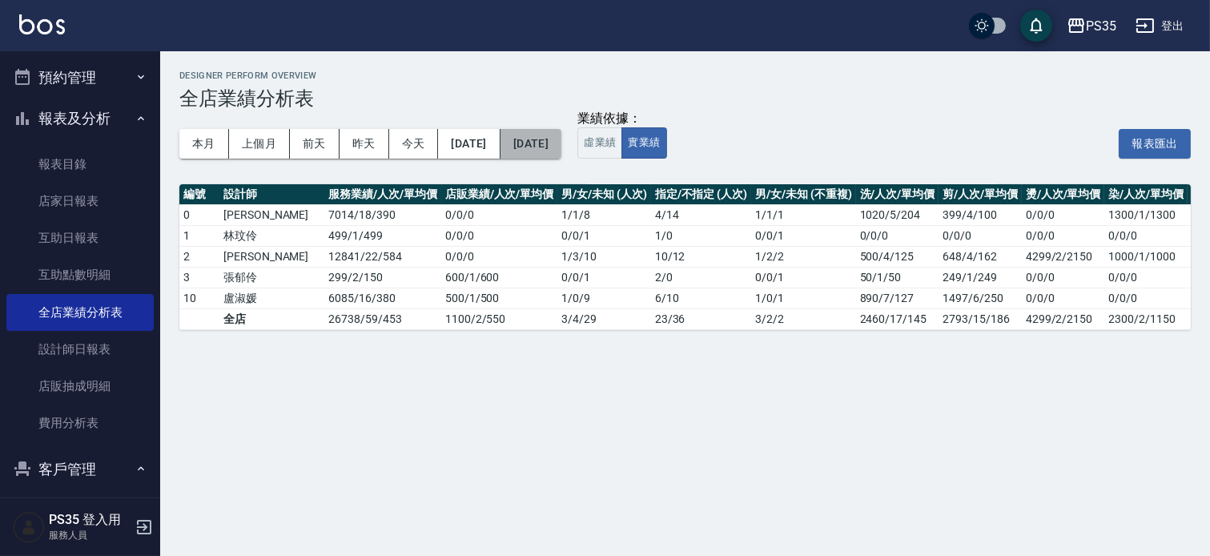
click at [561, 140] on button "[DATE]" at bounding box center [530, 144] width 61 height 30
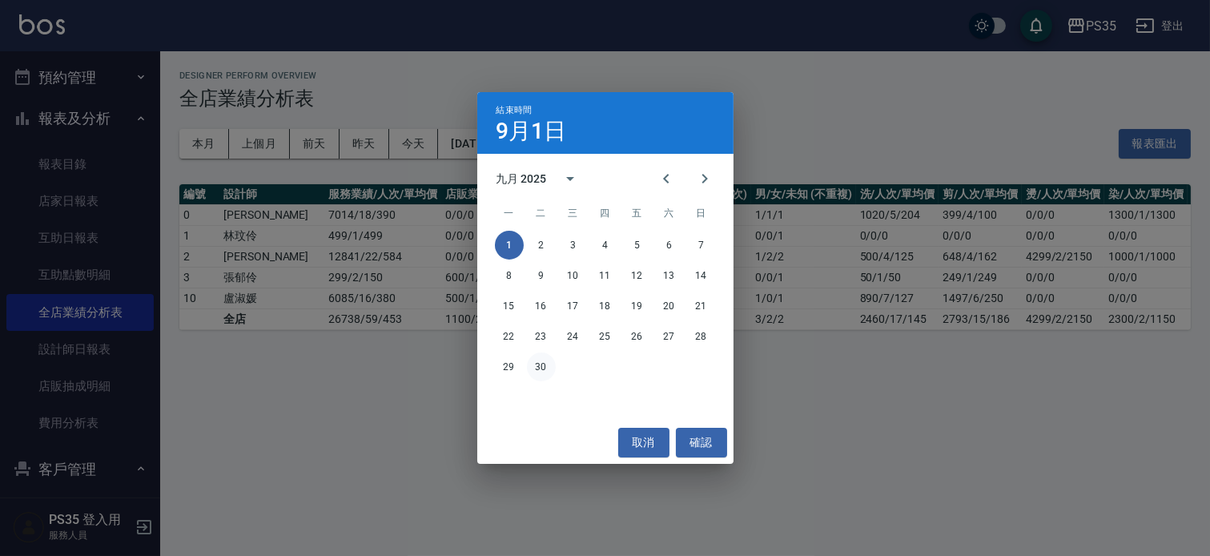
click at [543, 362] on button "30" at bounding box center [541, 366] width 29 height 29
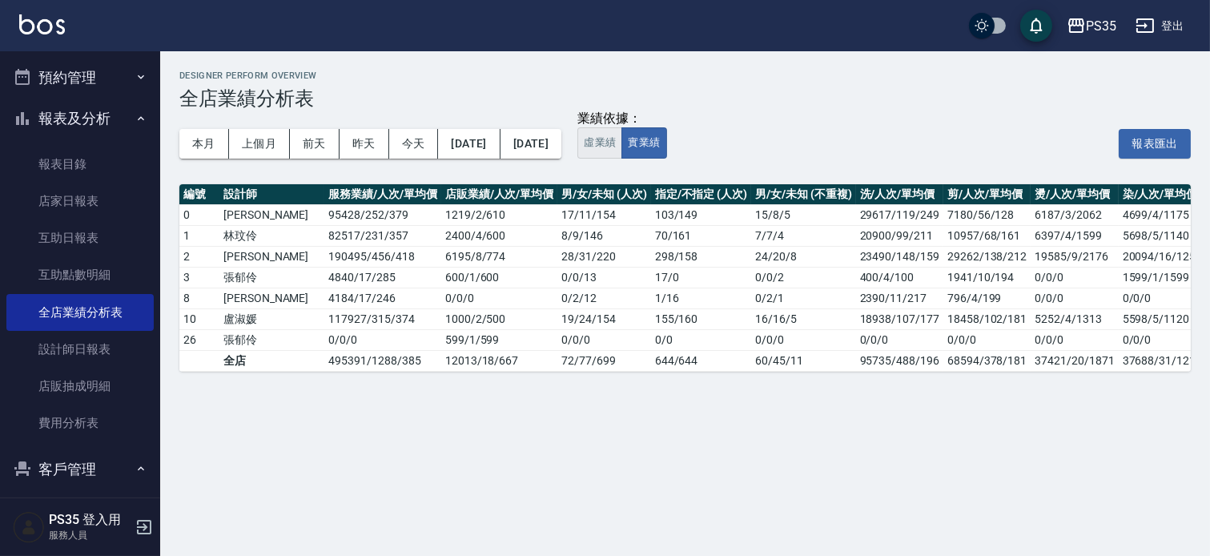
click at [622, 144] on button "虛業績" at bounding box center [599, 142] width 45 height 31
click at [666, 140] on button "實業績" at bounding box center [643, 142] width 45 height 31
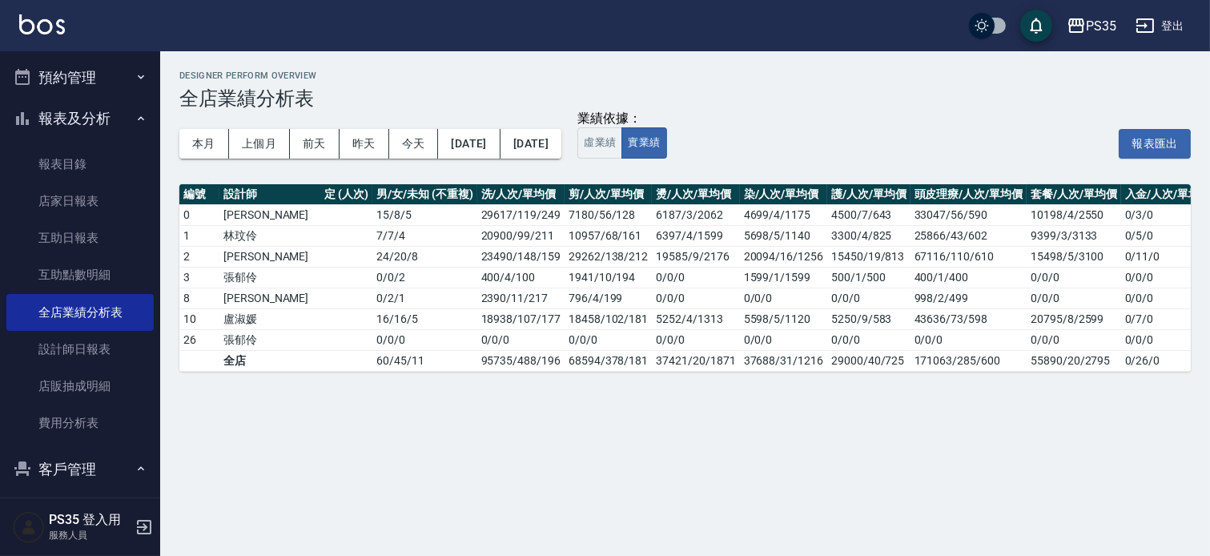
scroll to position [0, 380]
click at [498, 144] on button "[DATE]" at bounding box center [469, 144] width 62 height 30
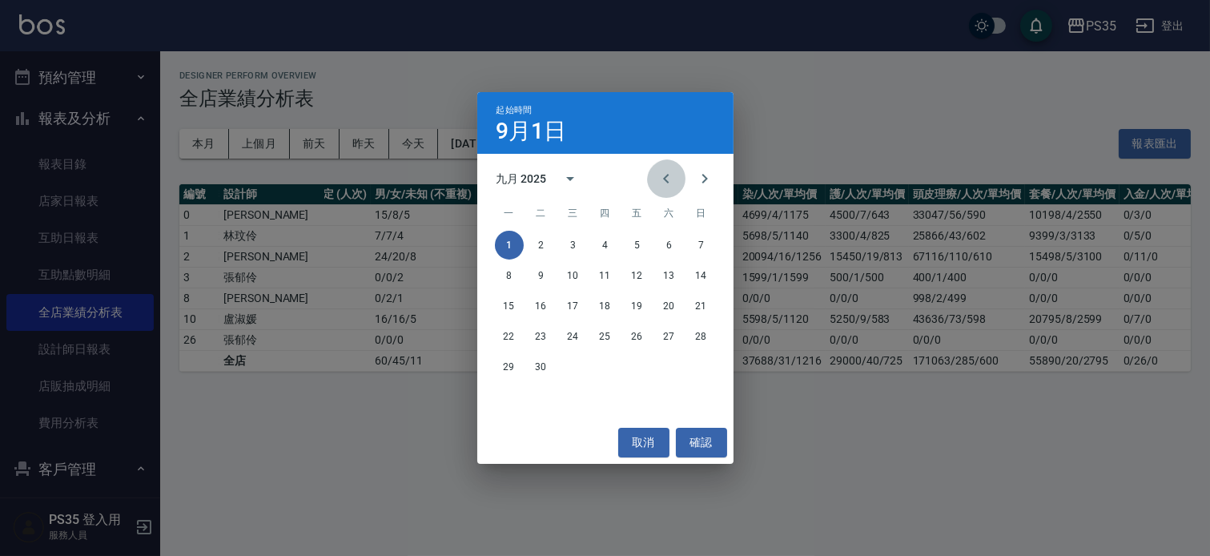
click at [660, 180] on icon "Previous month" at bounding box center [665, 178] width 19 height 19
click at [643, 240] on button "1" at bounding box center [637, 245] width 29 height 29
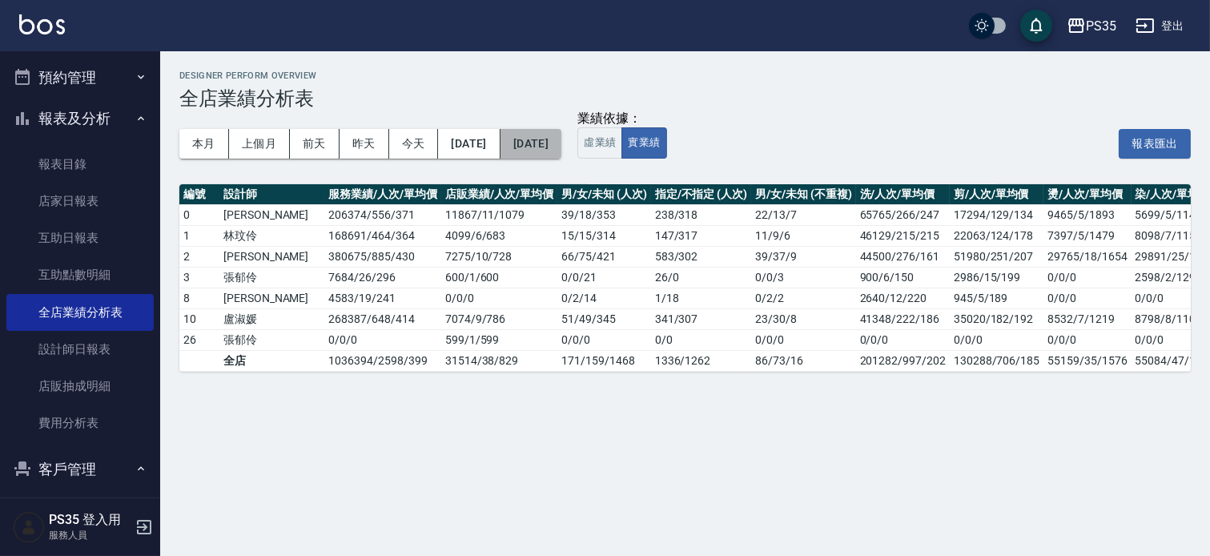
click at [561, 142] on button "[DATE]" at bounding box center [530, 144] width 61 height 30
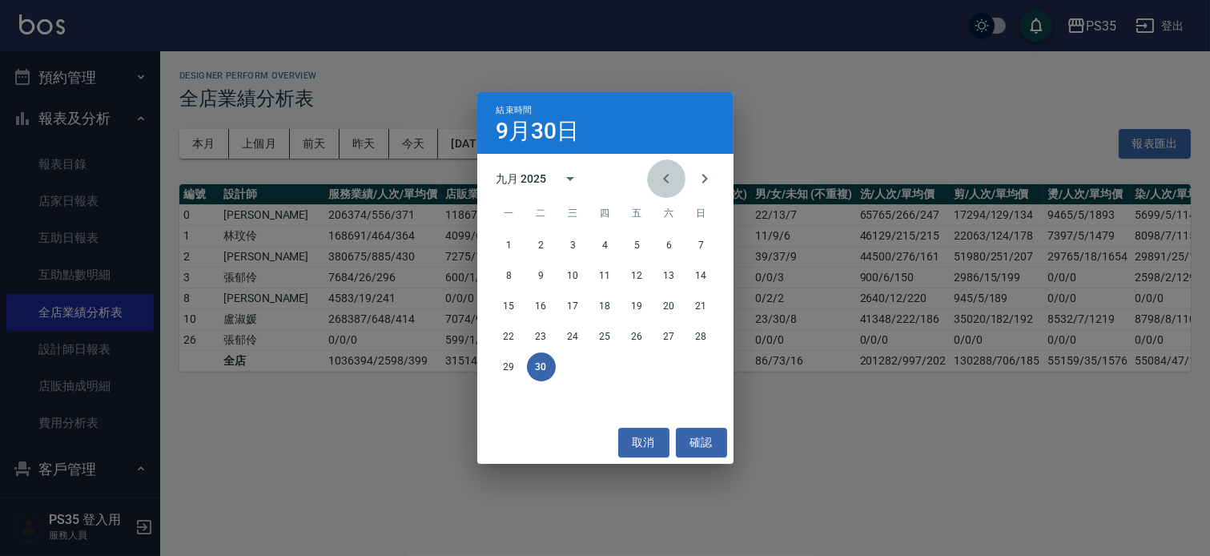
click at [662, 179] on icon "Previous month" at bounding box center [665, 178] width 19 height 19
click at [701, 361] on button "31" at bounding box center [701, 366] width 29 height 29
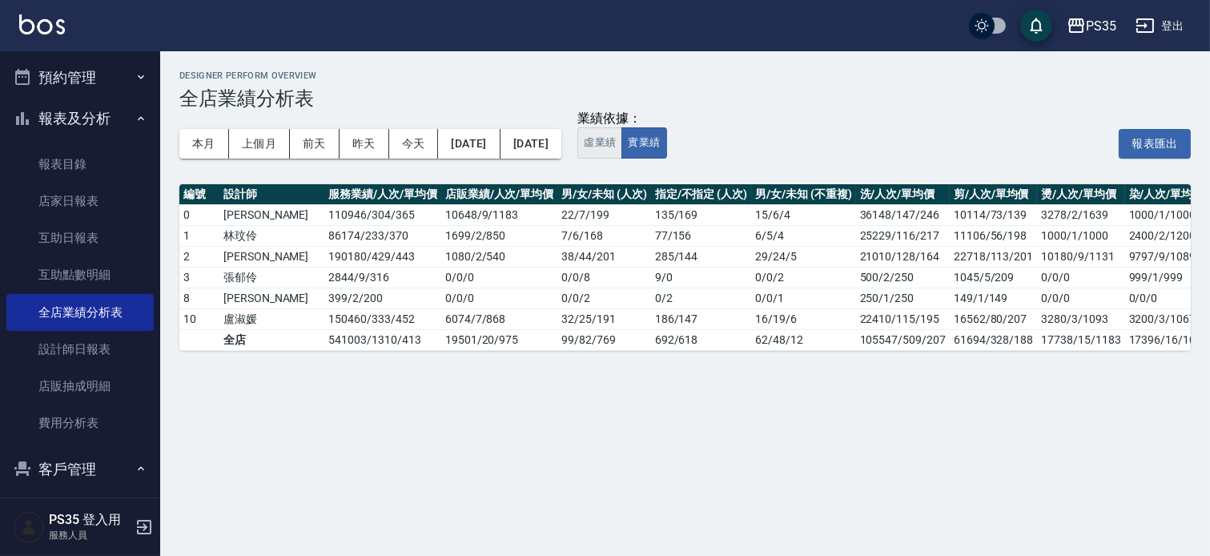
click at [622, 145] on button "虛業績" at bounding box center [599, 142] width 45 height 31
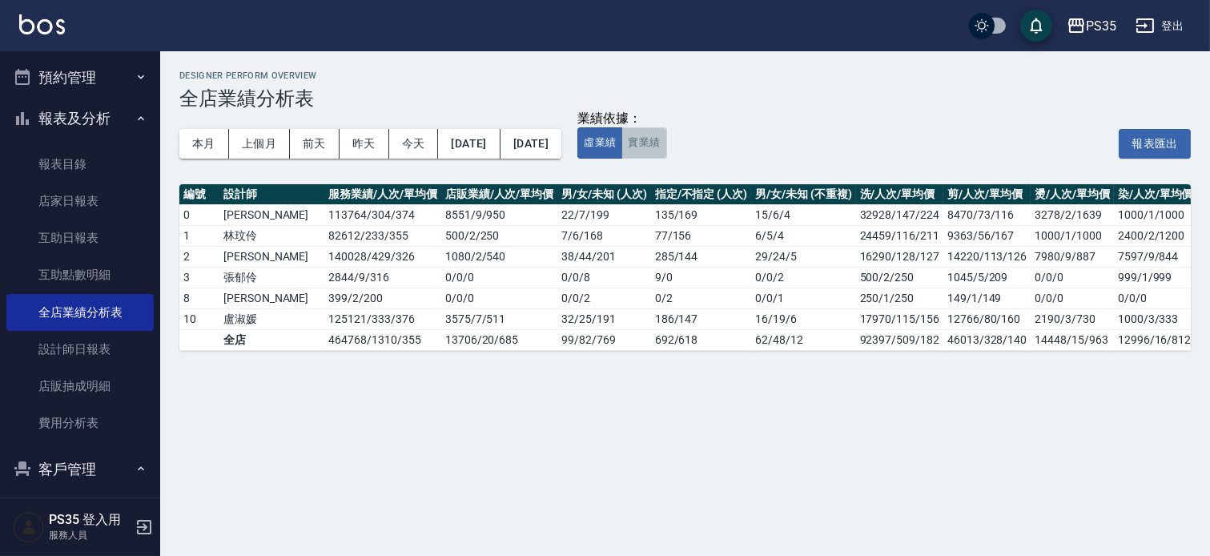
click at [666, 150] on button "實業績" at bounding box center [643, 142] width 45 height 31
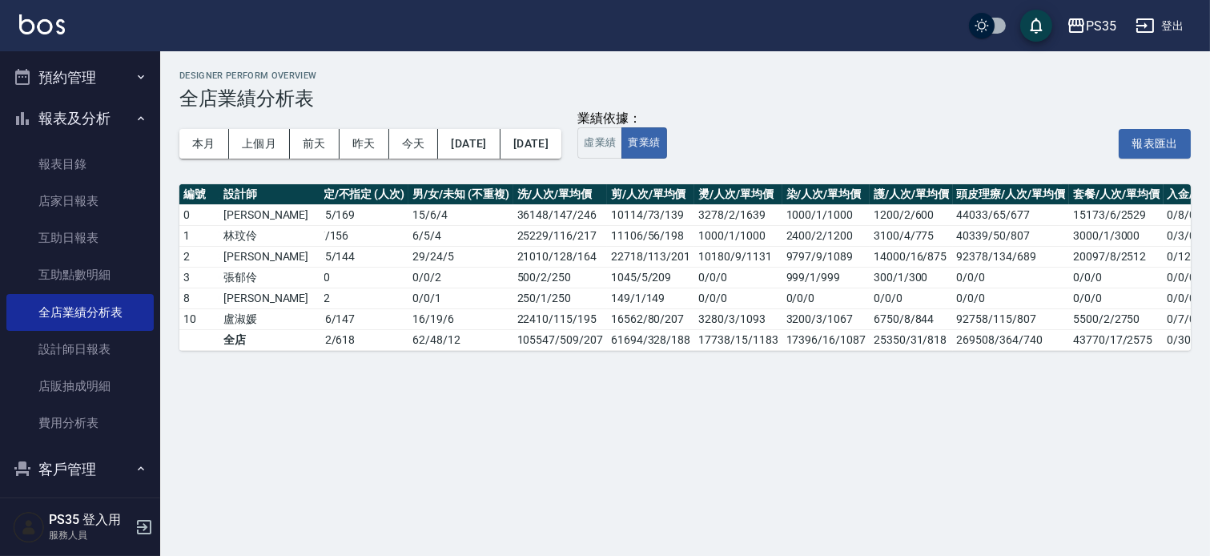
scroll to position [0, 386]
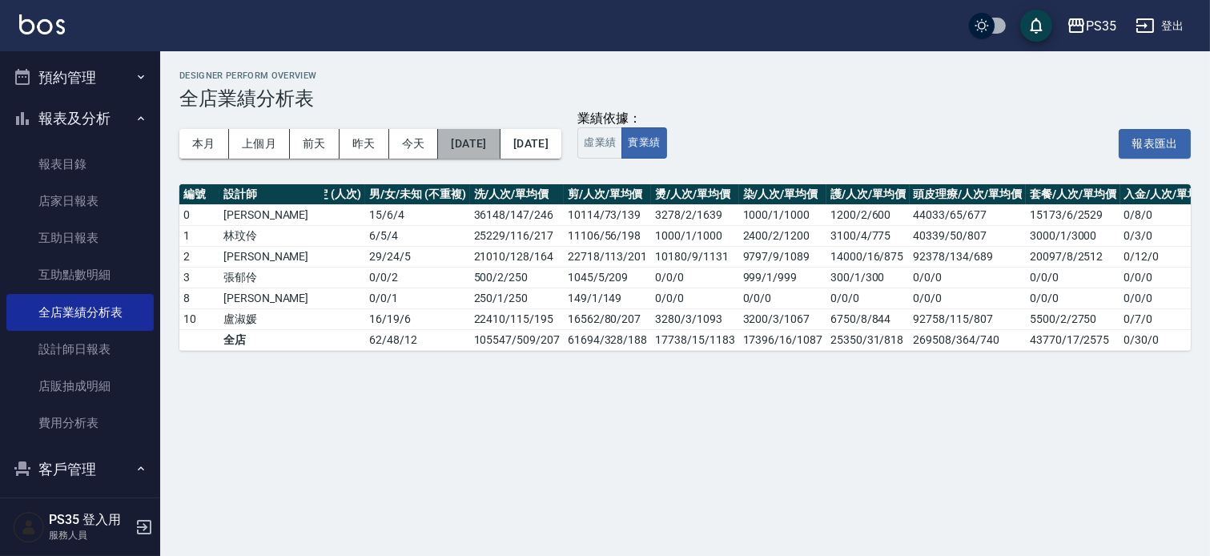
click at [485, 139] on button "[DATE]" at bounding box center [469, 144] width 62 height 30
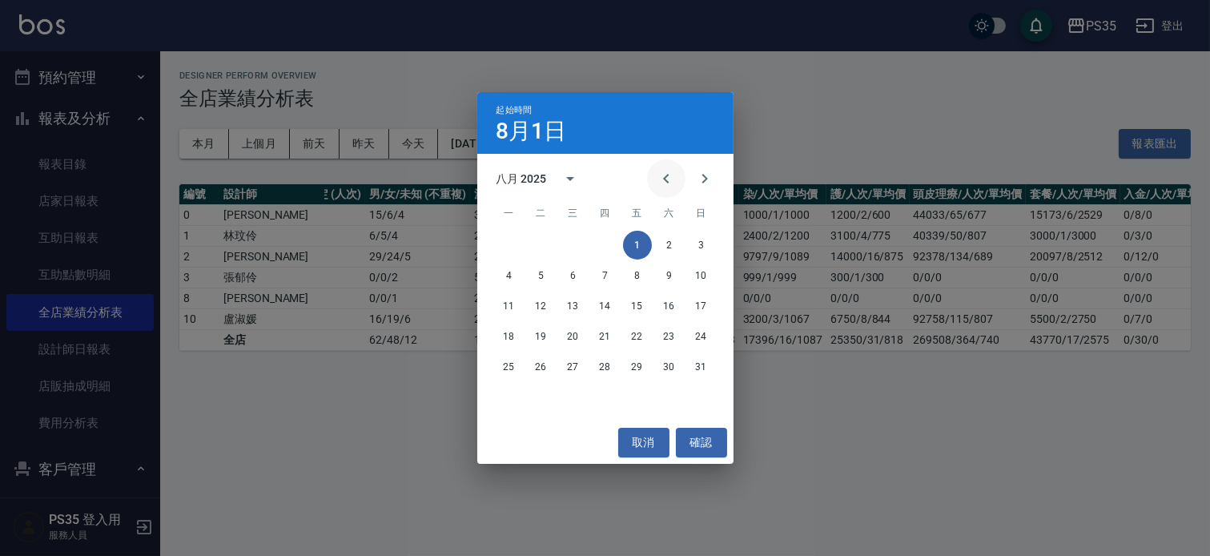
click at [658, 174] on icon "Previous month" at bounding box center [665, 178] width 19 height 19
drag, startPoint x: 537, startPoint y: 241, endPoint x: 627, endPoint y: 183, distance: 107.0
click at [537, 240] on button "1" at bounding box center [541, 245] width 29 height 29
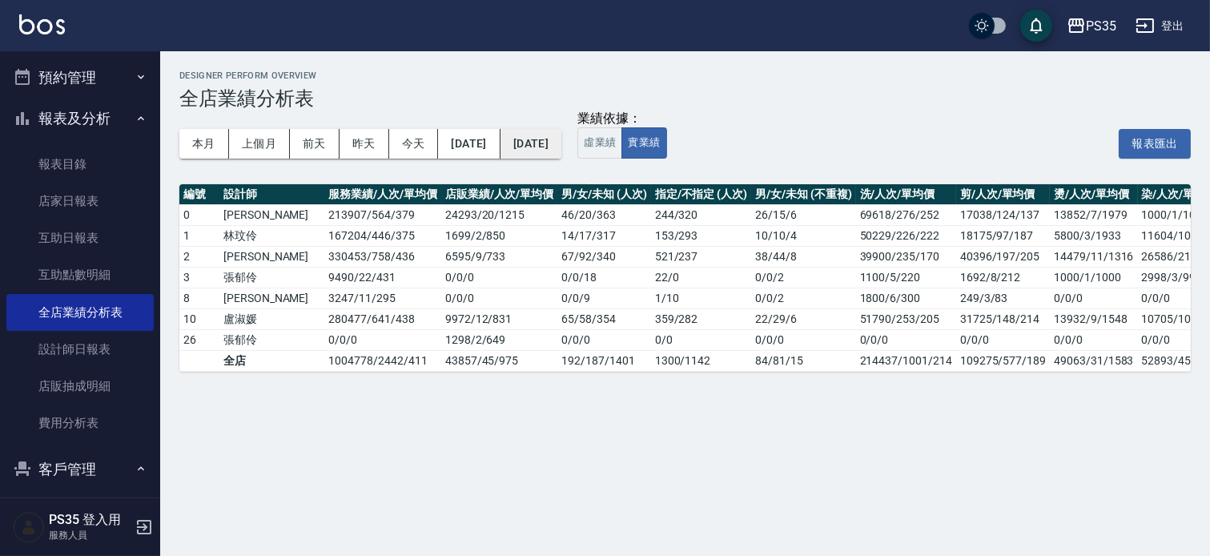
click at [561, 142] on button "[DATE]" at bounding box center [530, 144] width 61 height 30
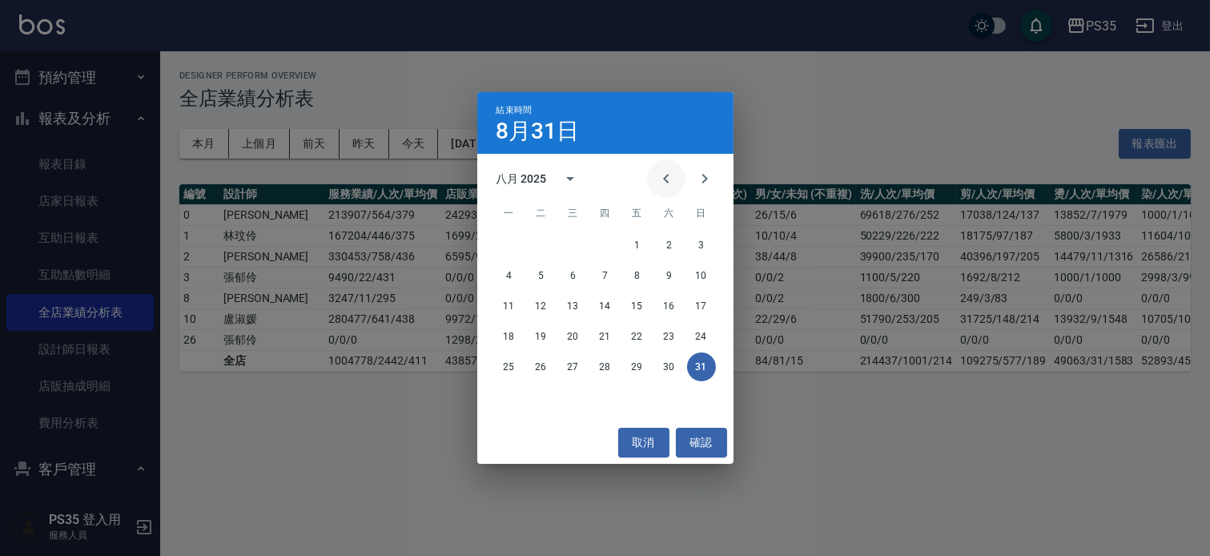
click at [664, 179] on icon "Previous month" at bounding box center [665, 178] width 19 height 19
drag, startPoint x: 604, startPoint y: 370, endPoint x: 618, endPoint y: 328, distance: 43.8
click at [605, 369] on button "31" at bounding box center [605, 366] width 29 height 29
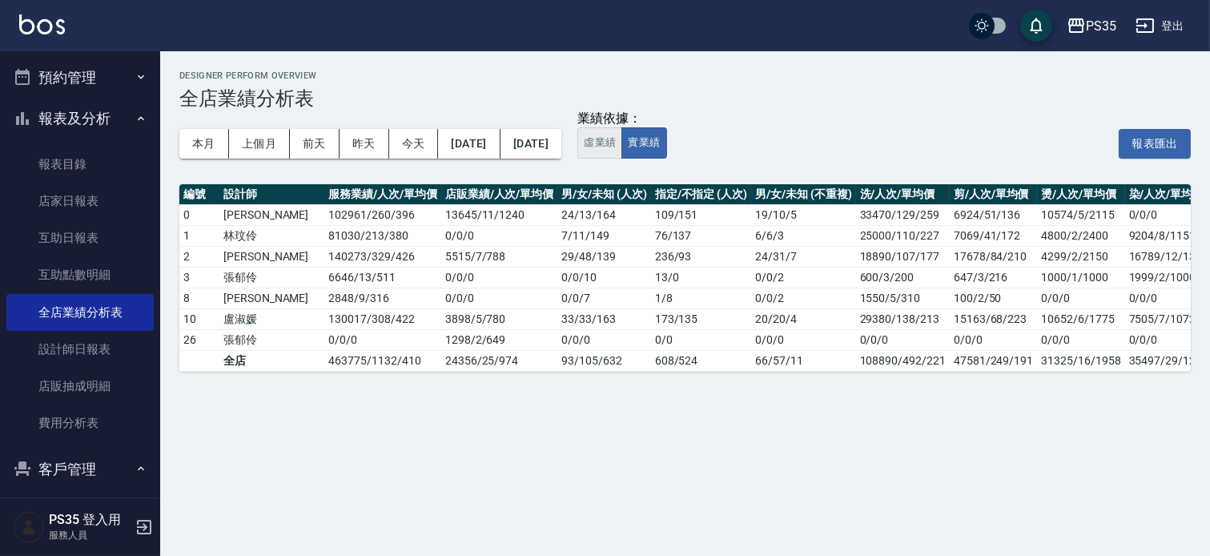
click at [622, 147] on button "虛業績" at bounding box center [599, 142] width 45 height 31
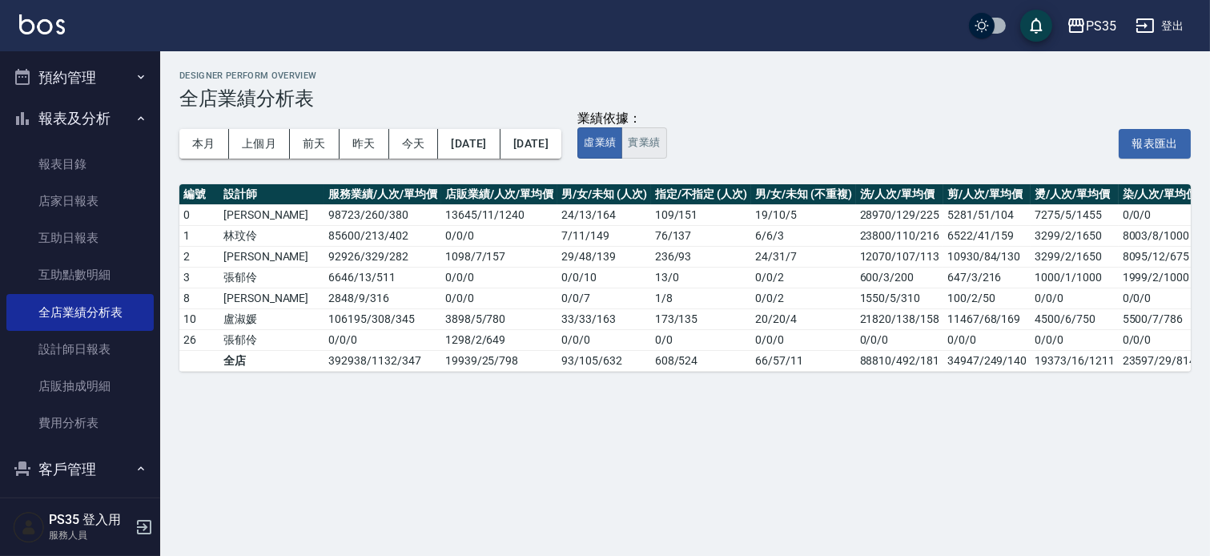
click at [666, 149] on button "實業績" at bounding box center [643, 142] width 45 height 31
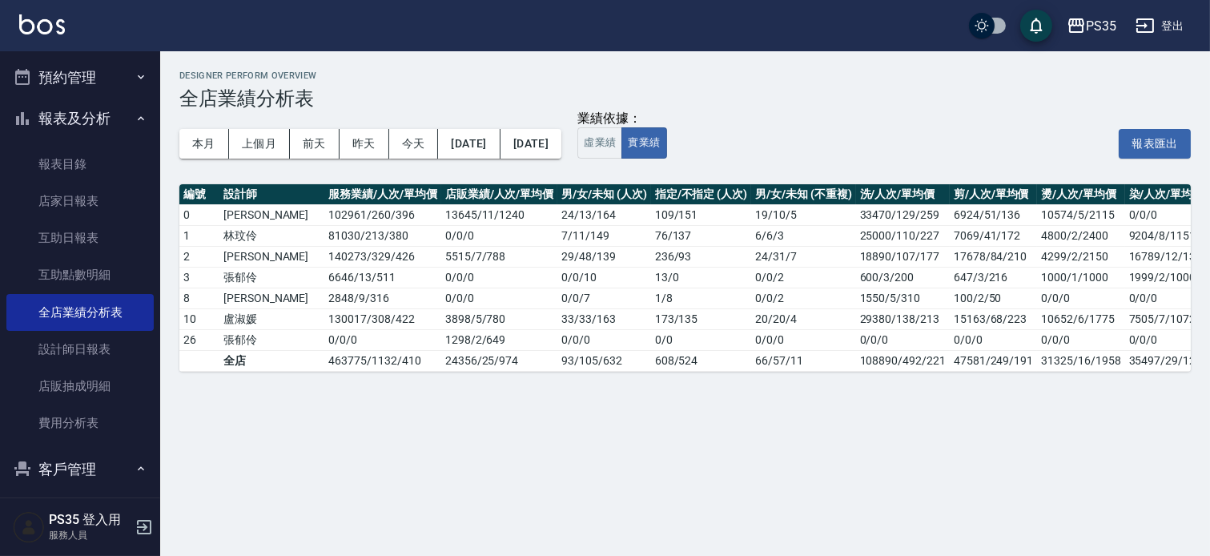
click at [466, 371] on div "編號 設計師 服務業績/人次/單均價 店販業績/人次/單均價 男/女/未知 (人次) 指定/不指定 (人次) 男/女/未知 (不重複) 洗/人次/單均價 剪/…" at bounding box center [684, 277] width 1011 height 187
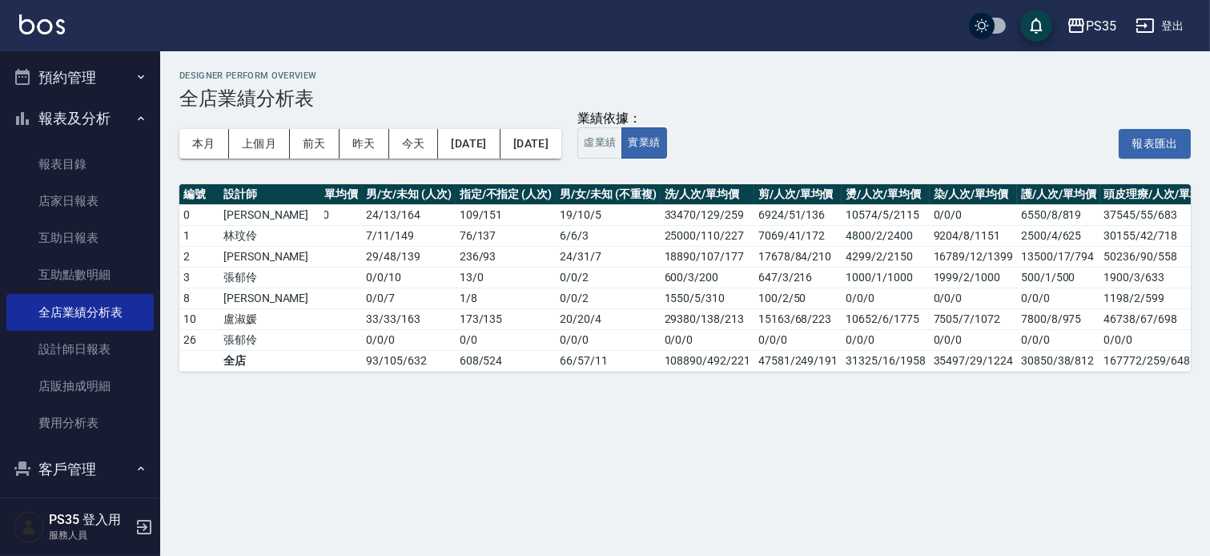
scroll to position [0, 386]
